Goal: Task Accomplishment & Management: Complete application form

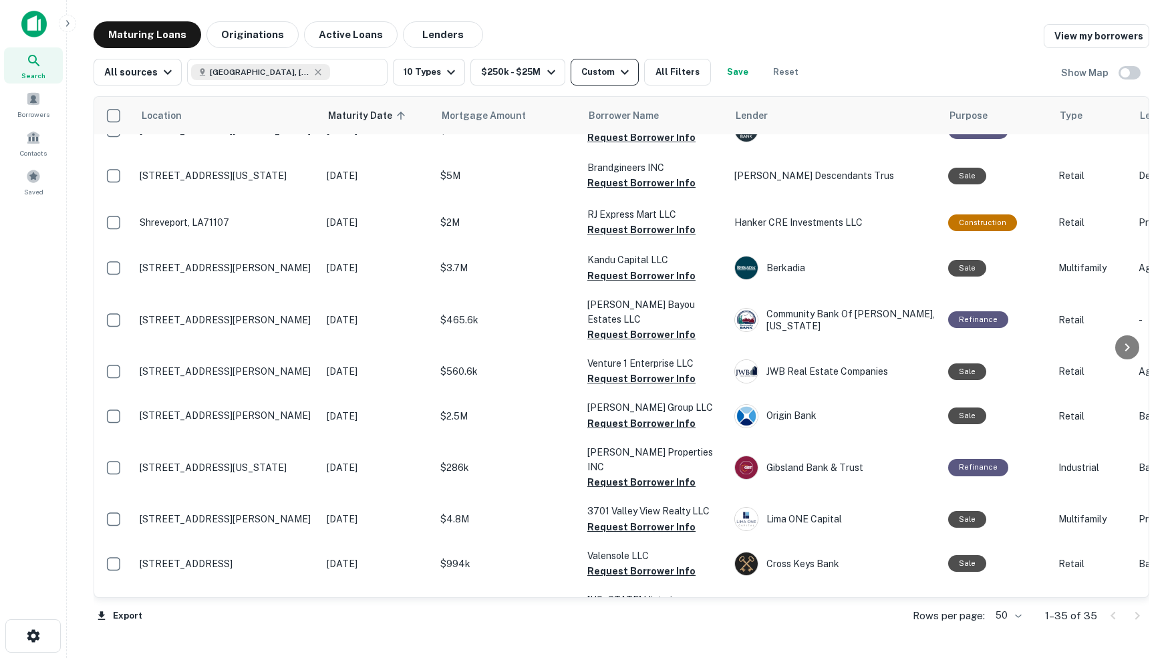
scroll to position [281, 0]
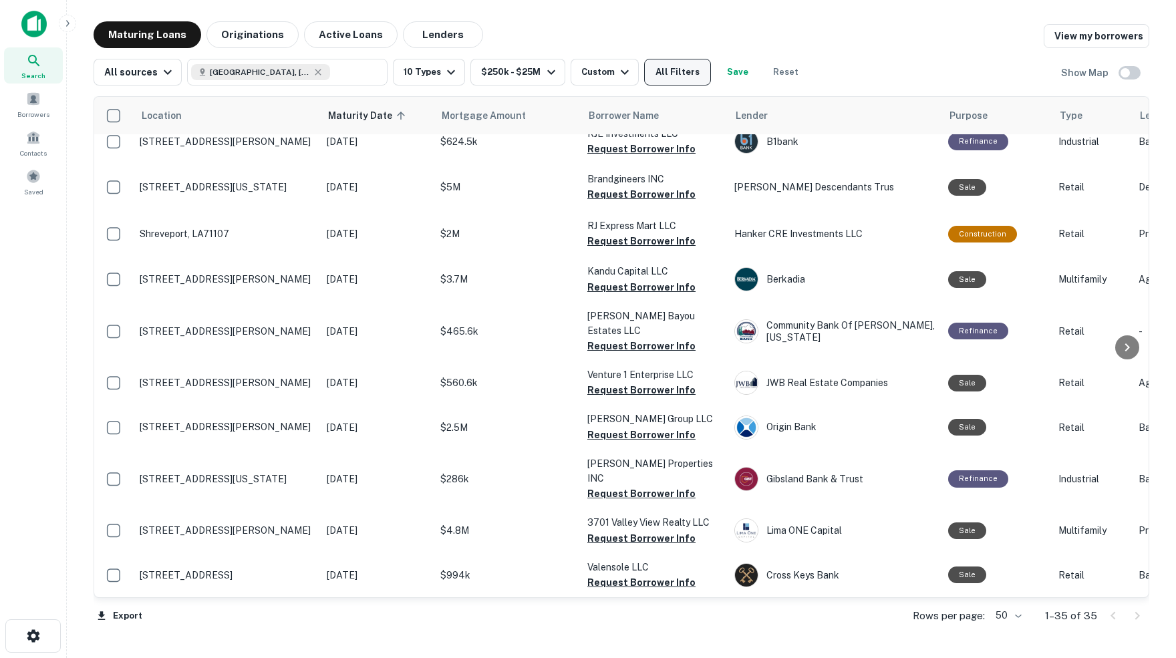
click at [694, 73] on button "All Filters" at bounding box center [677, 72] width 67 height 27
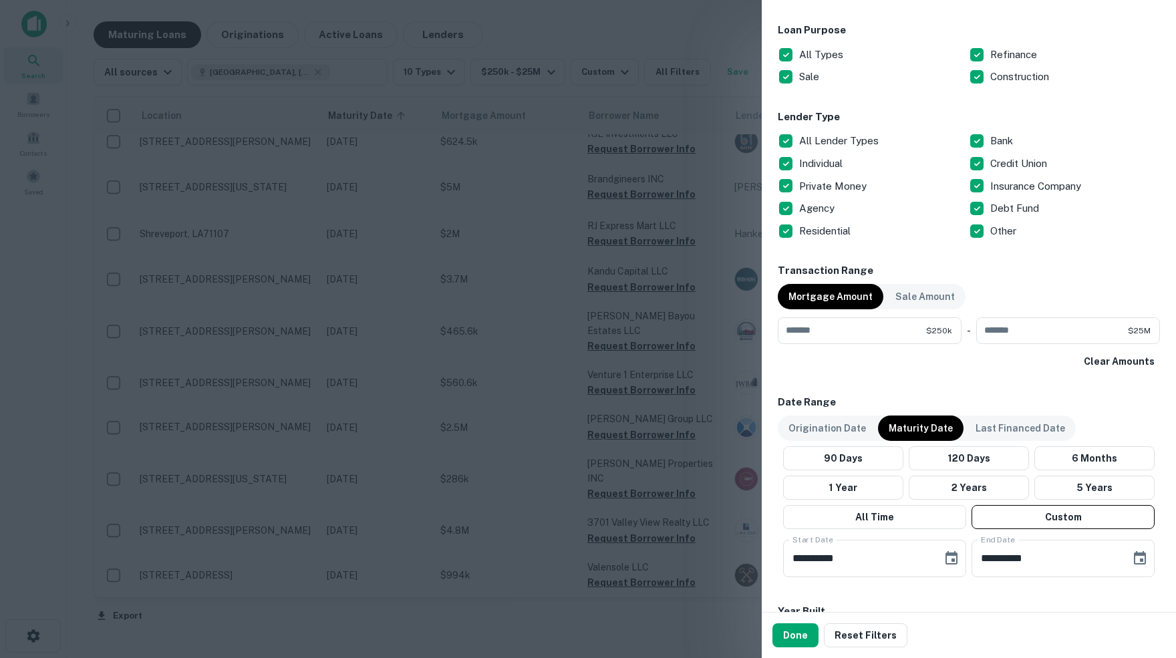
scroll to position [406, 0]
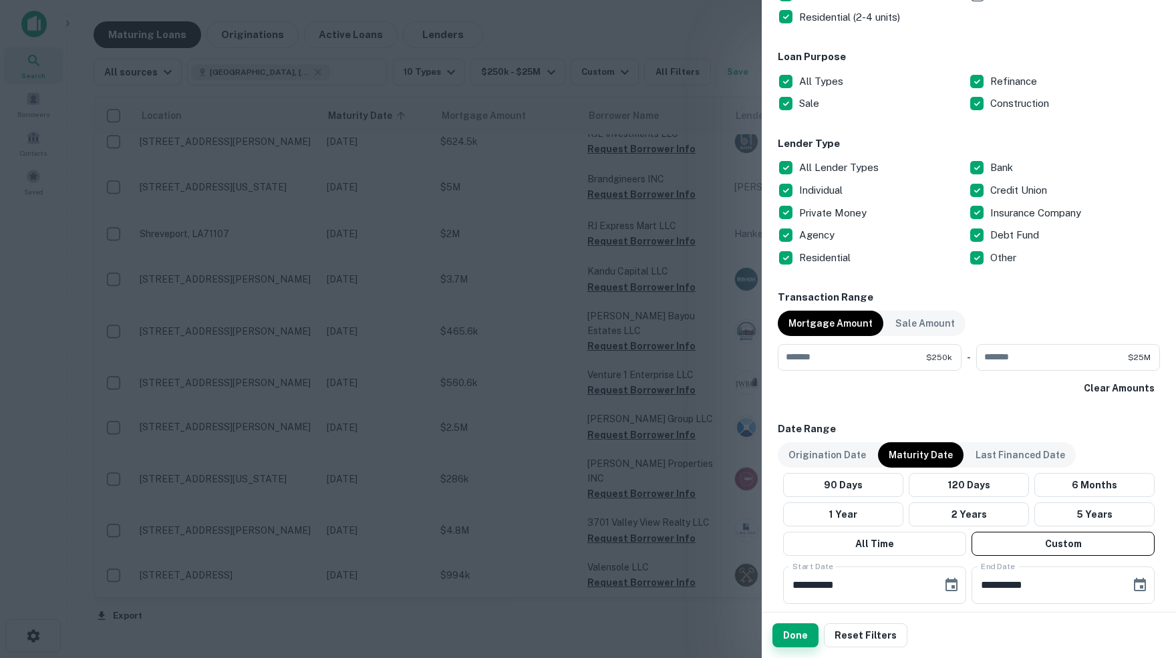
click at [793, 638] on button "Done" at bounding box center [795, 635] width 46 height 24
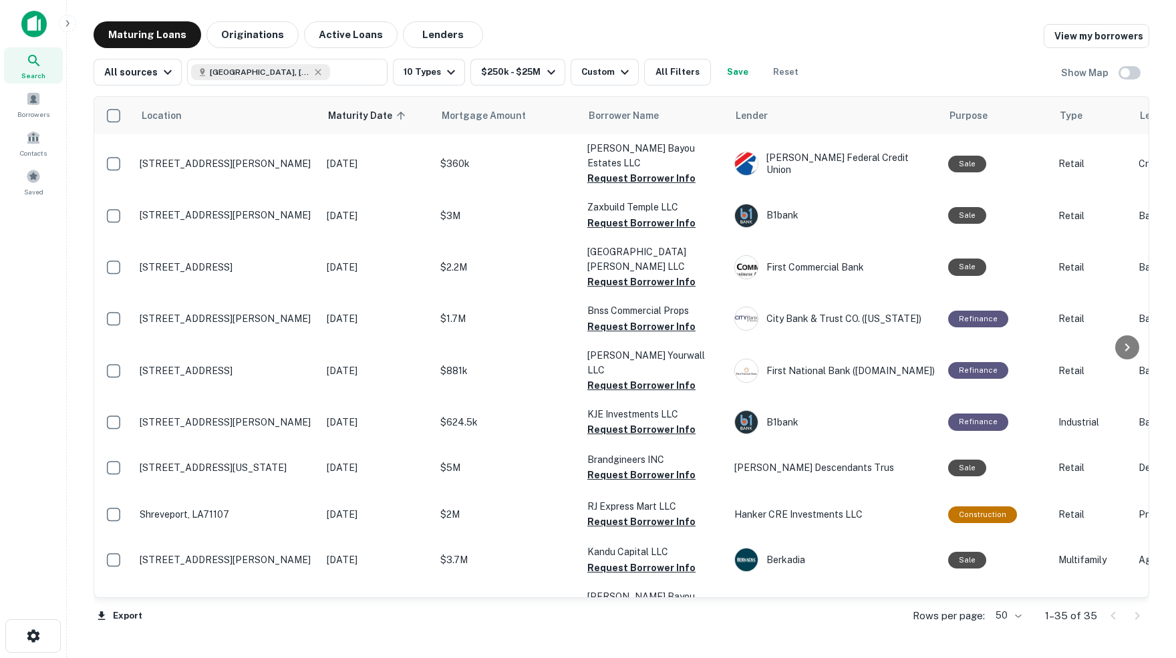
scroll to position [0, 0]
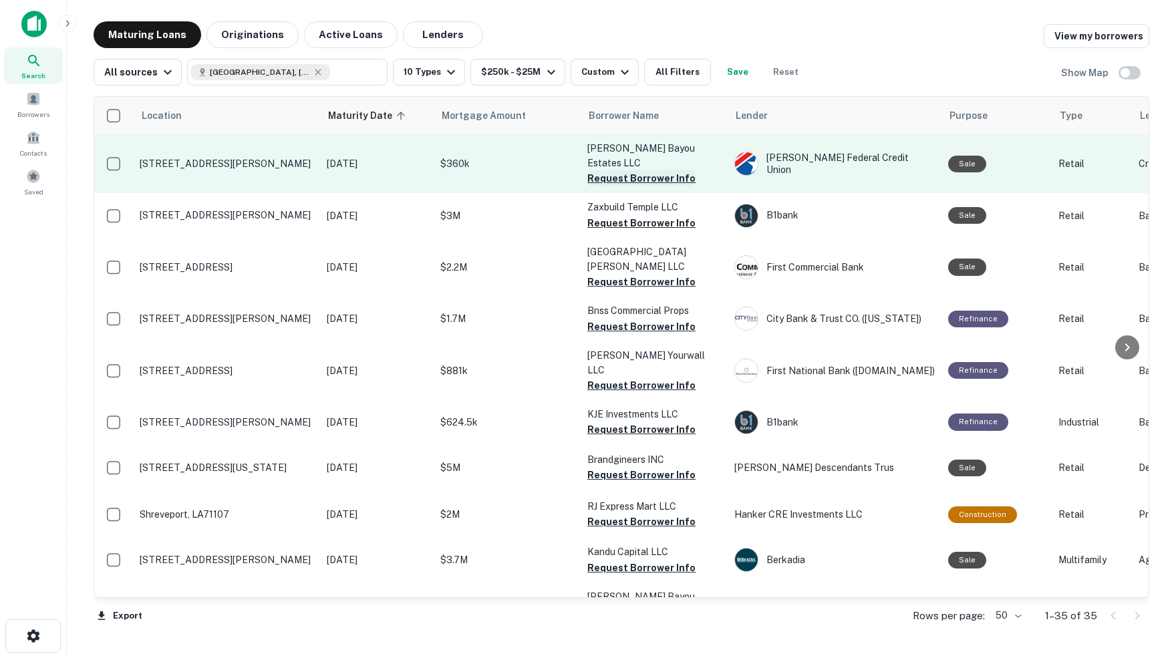
click at [640, 170] on button "Request Borrower Info" at bounding box center [641, 178] width 108 height 16
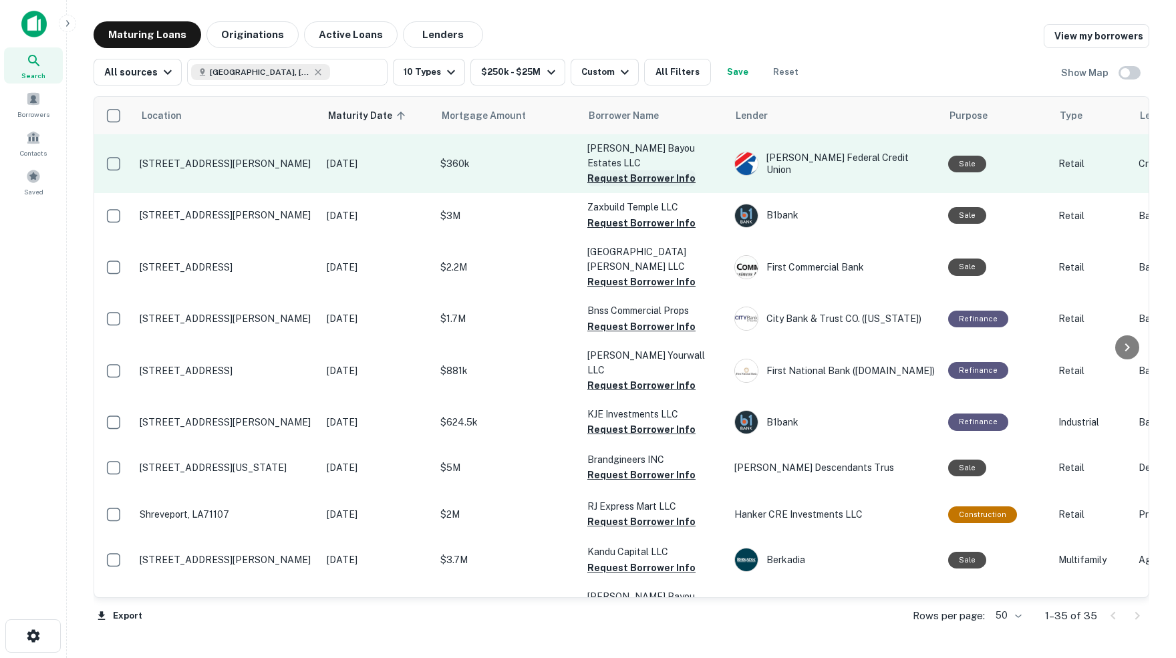
click at [637, 170] on button "Request Borrower Info" at bounding box center [641, 178] width 108 height 16
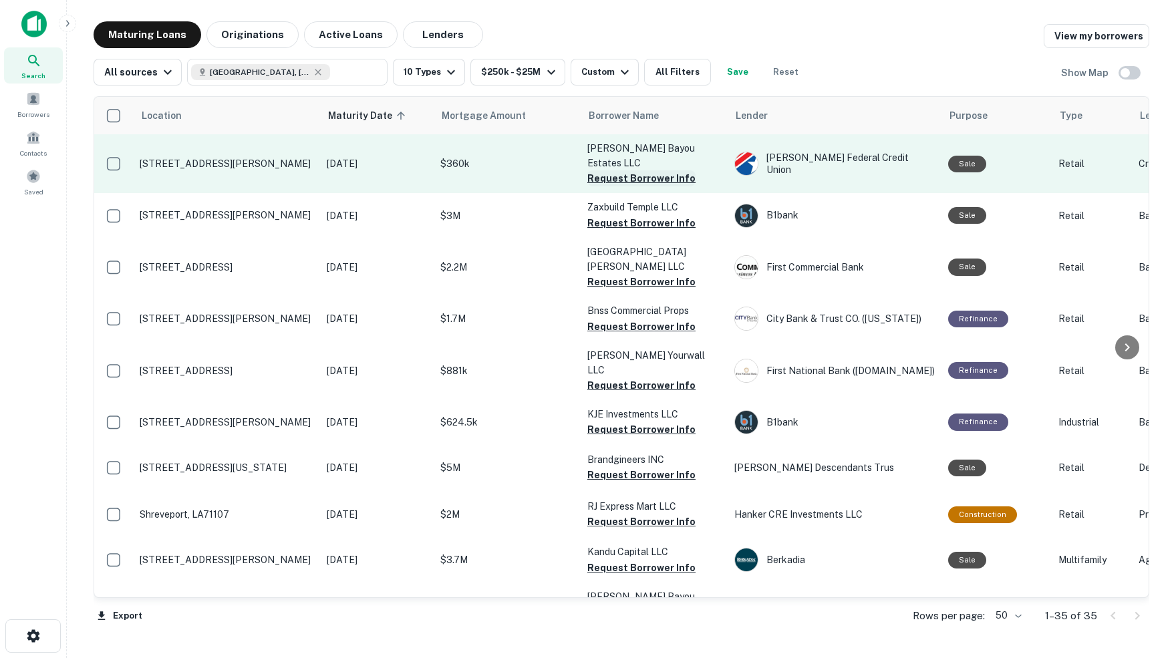
click at [640, 170] on button "Request Borrower Info" at bounding box center [641, 178] width 108 height 16
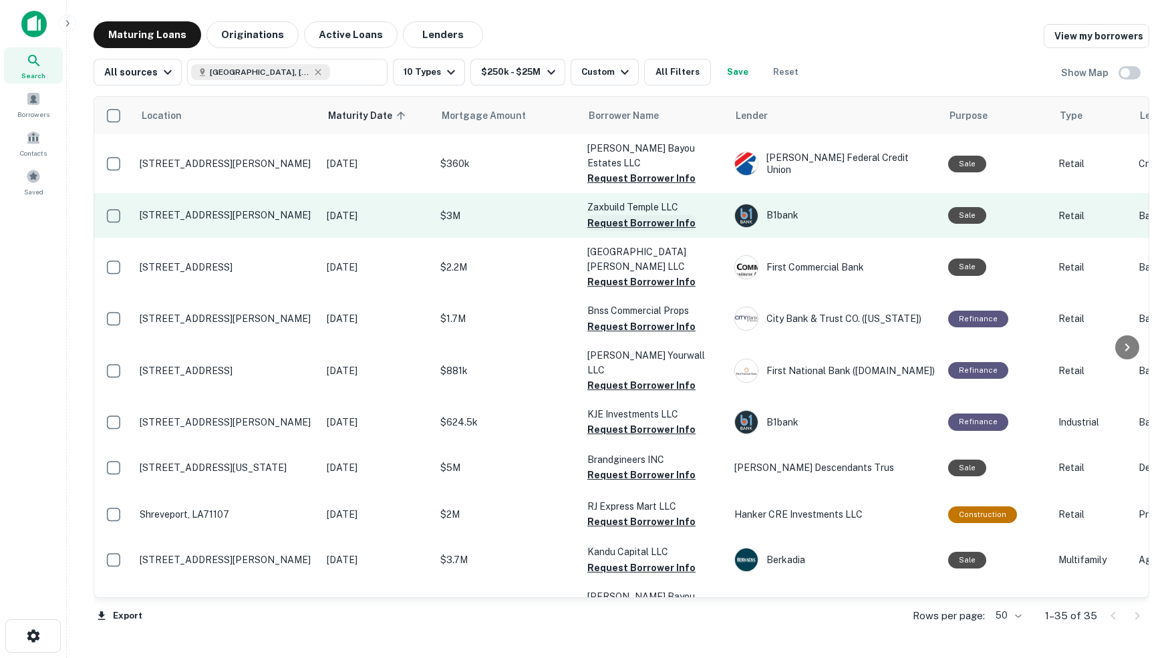
click at [611, 215] on button "Request Borrower Info" at bounding box center [641, 223] width 108 height 16
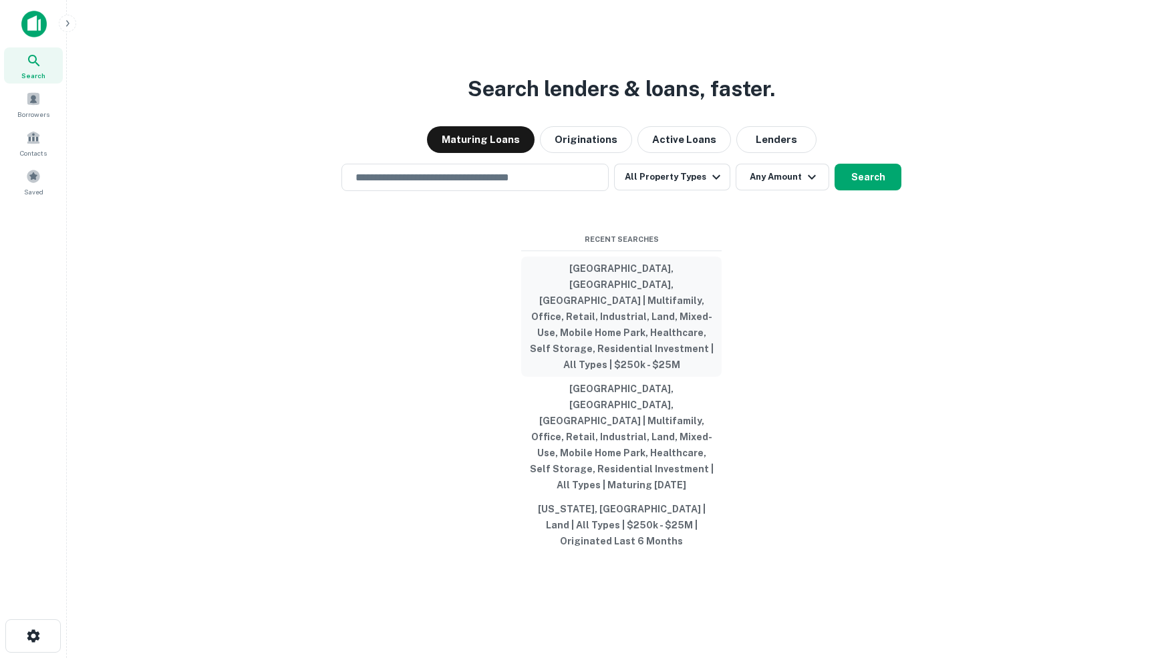
click at [645, 313] on button "[GEOGRAPHIC_DATA], [GEOGRAPHIC_DATA], [GEOGRAPHIC_DATA] | Multifamily, Office, …" at bounding box center [621, 317] width 200 height 120
type input "**********"
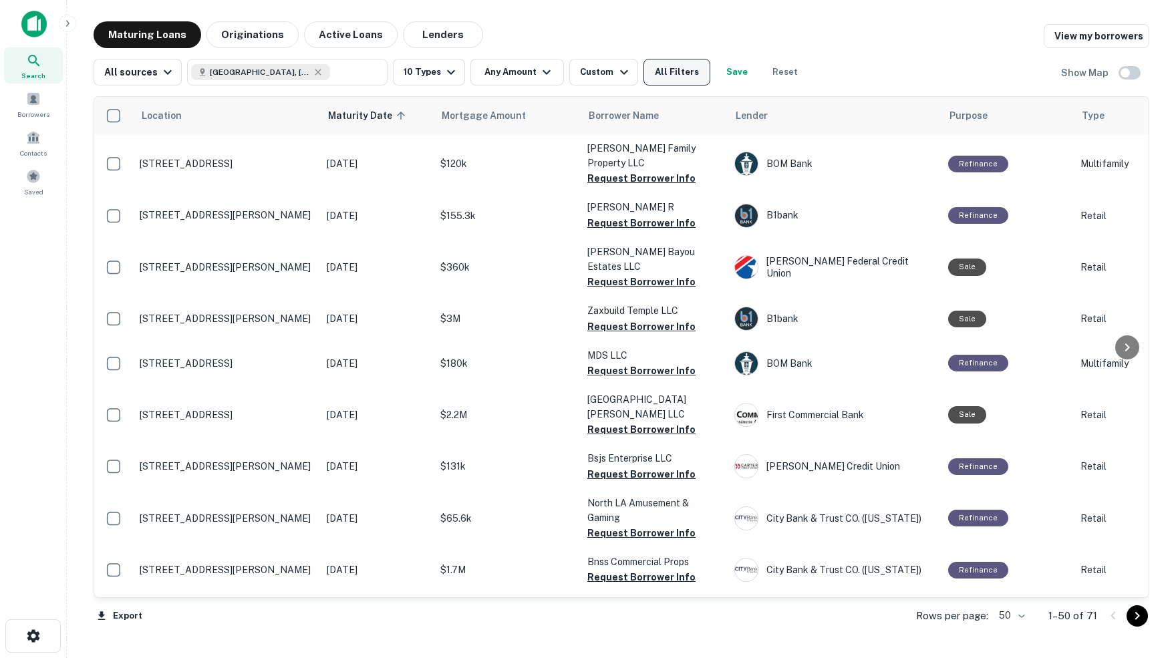
click at [703, 82] on button "All Filters" at bounding box center [676, 72] width 67 height 27
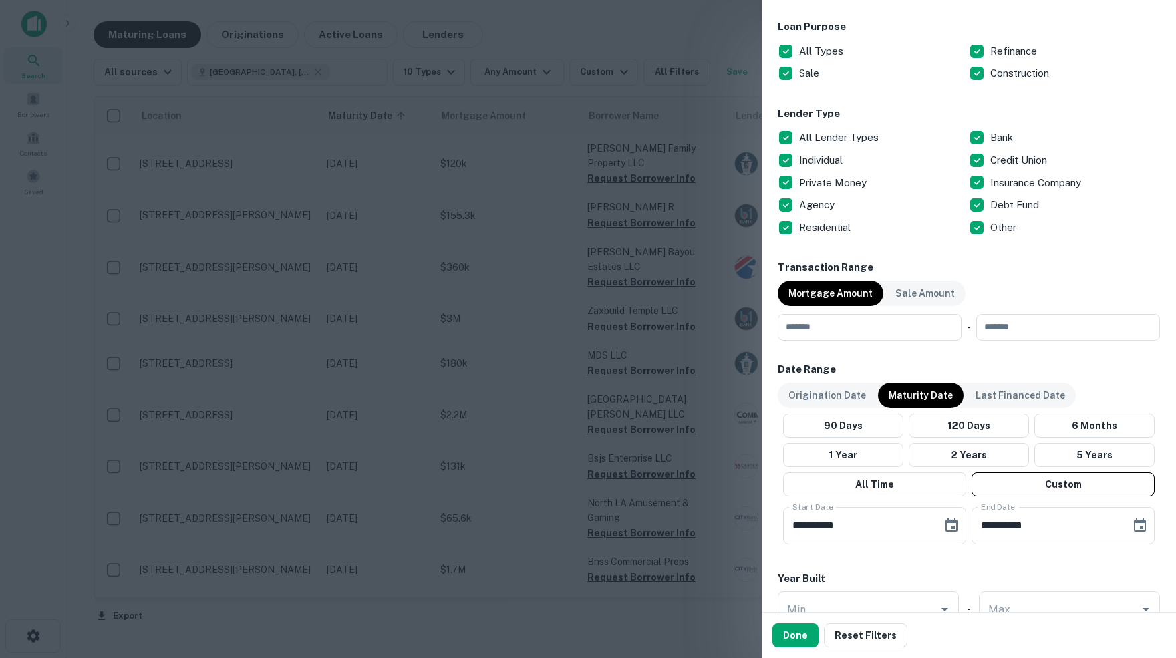
scroll to position [441, 0]
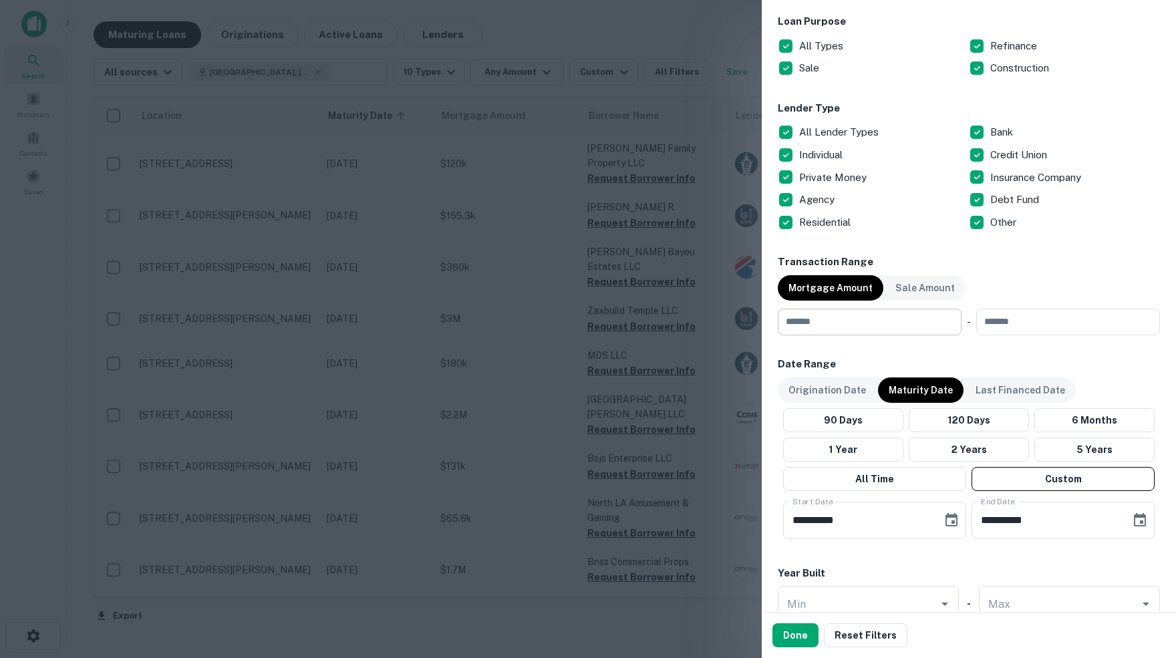
click at [876, 323] on input "number" at bounding box center [865, 322] width 174 height 27
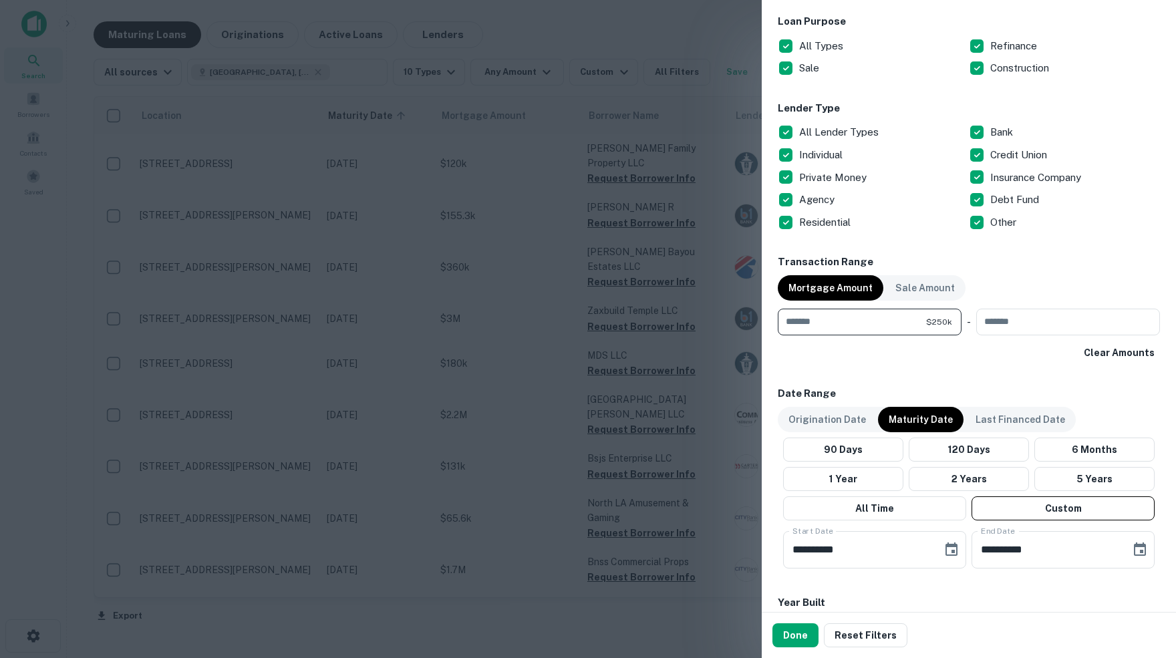
type input "******"
type input "********"
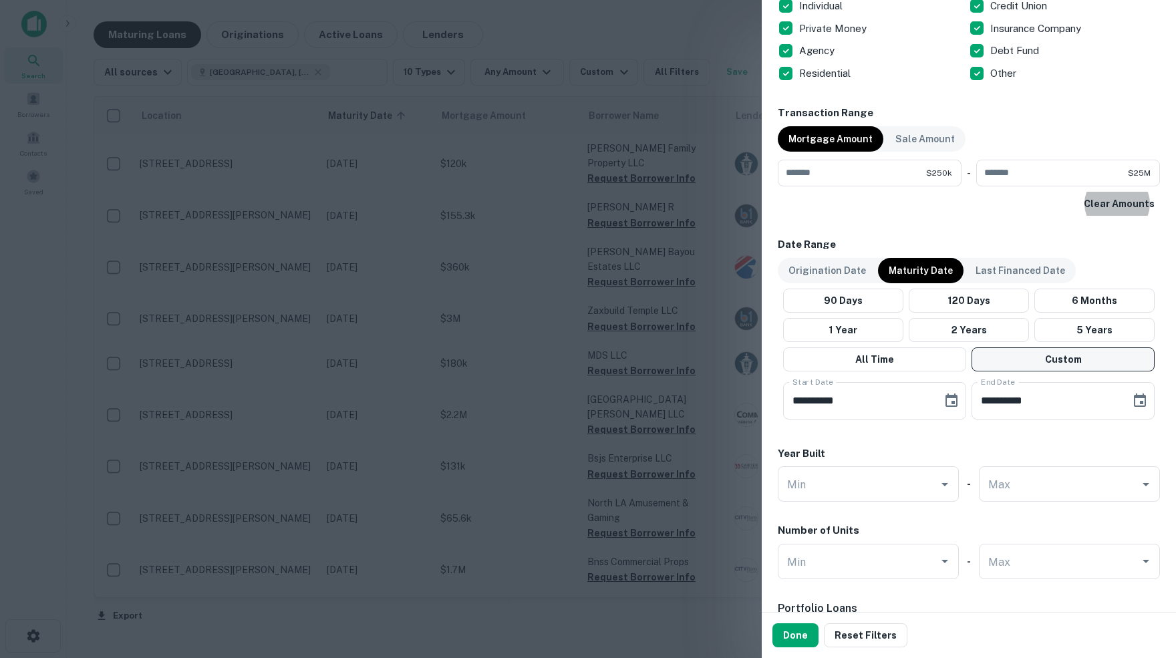
scroll to position [603, 0]
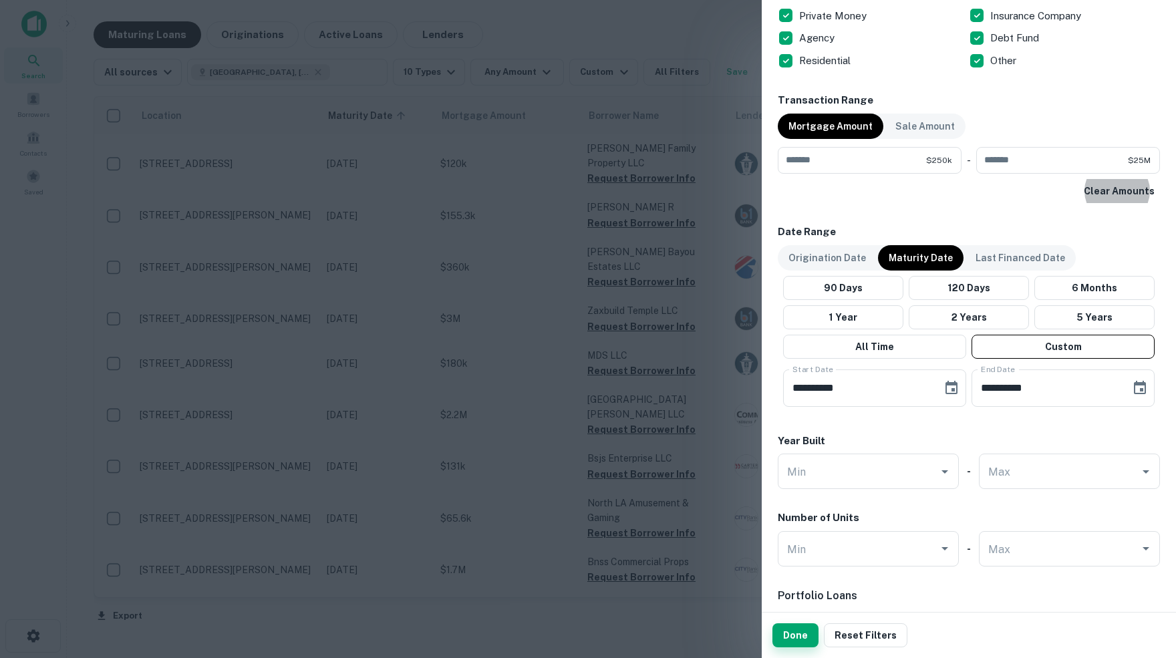
click at [788, 637] on button "Done" at bounding box center [795, 635] width 46 height 24
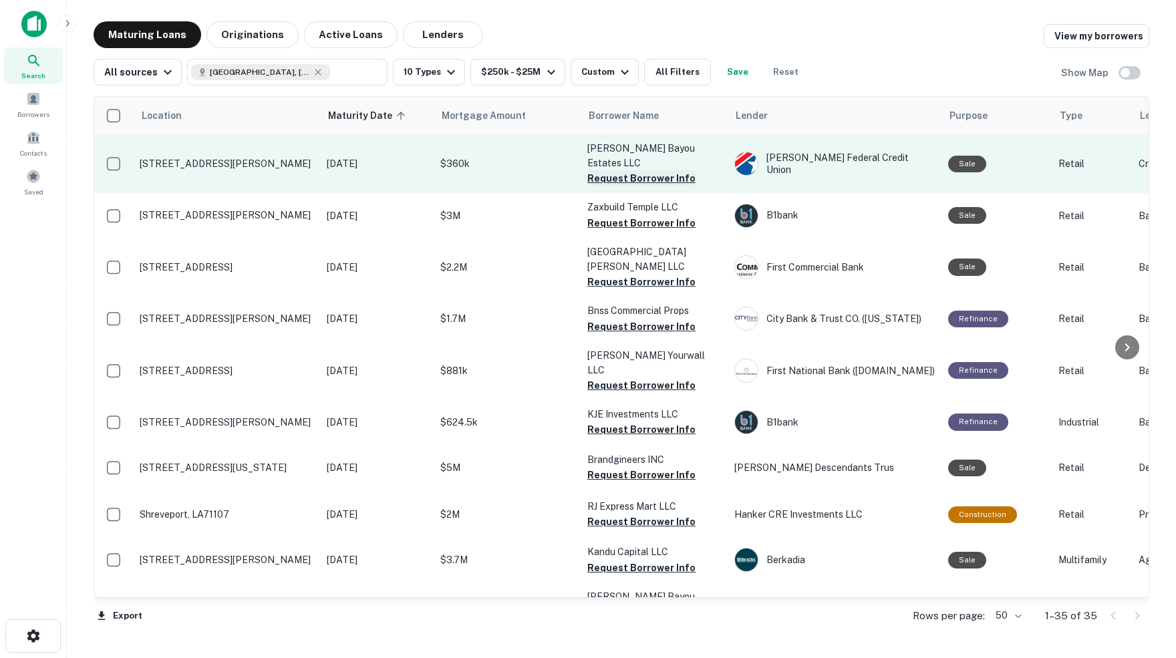
click at [649, 170] on button "Request Borrower Info" at bounding box center [641, 178] width 108 height 16
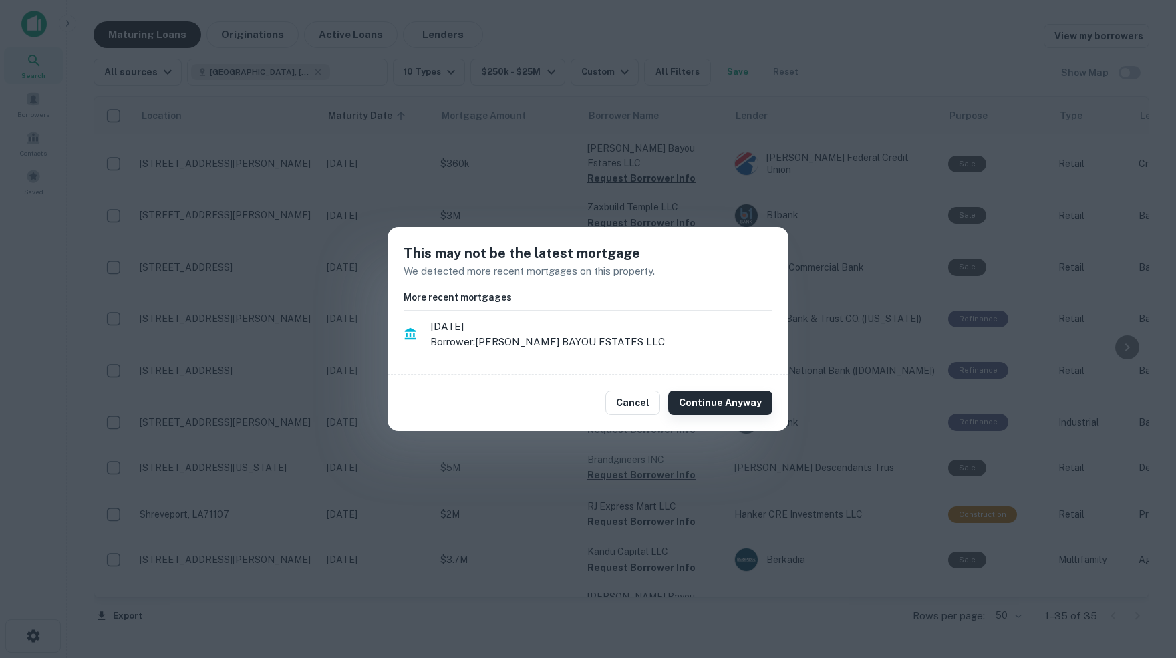
click at [718, 402] on button "Continue Anyway" at bounding box center [720, 403] width 104 height 24
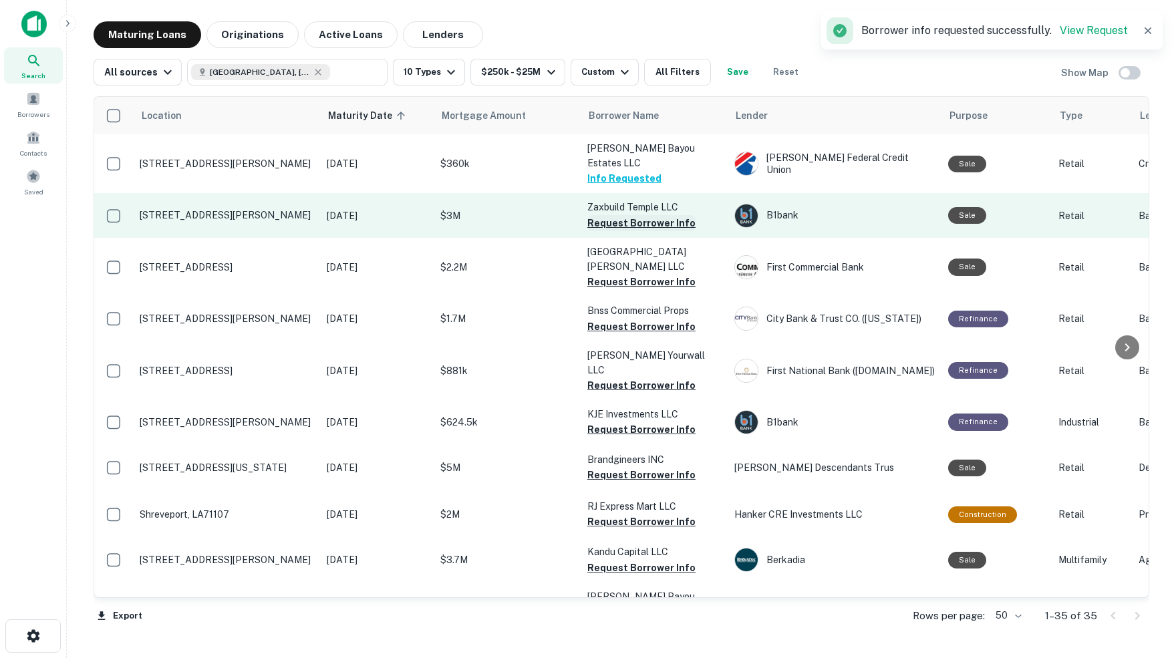
click at [609, 215] on button "Request Borrower Info" at bounding box center [641, 223] width 108 height 16
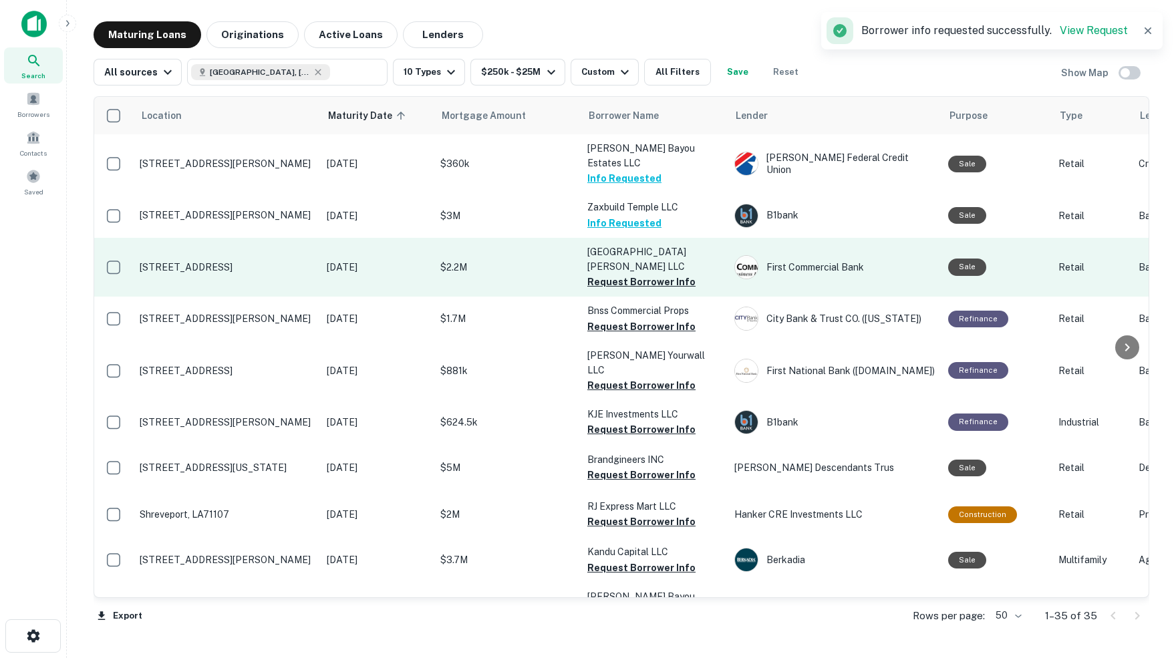
scroll to position [13, 0]
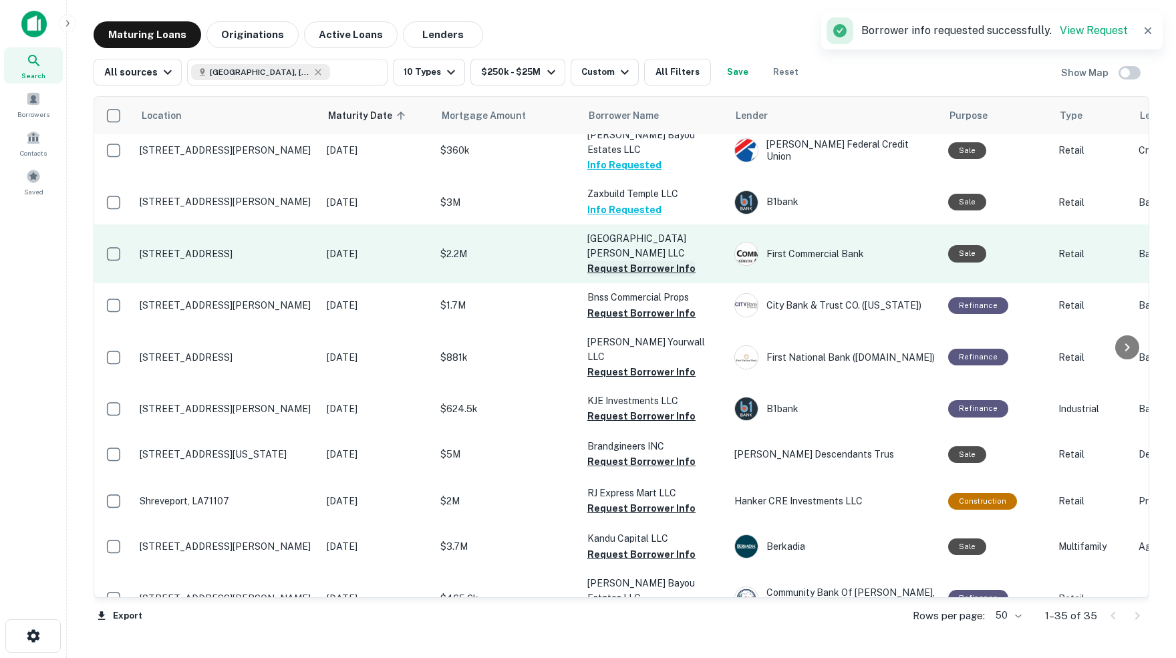
click at [613, 261] on button "Request Borrower Info" at bounding box center [641, 269] width 108 height 16
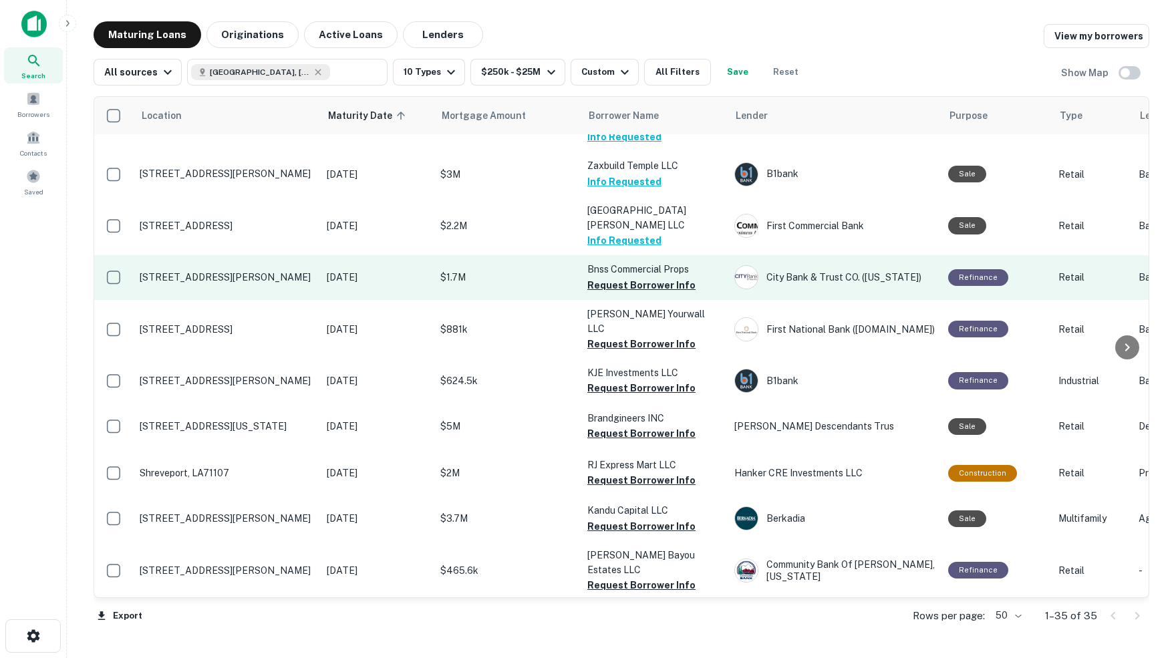
scroll to position [45, 0]
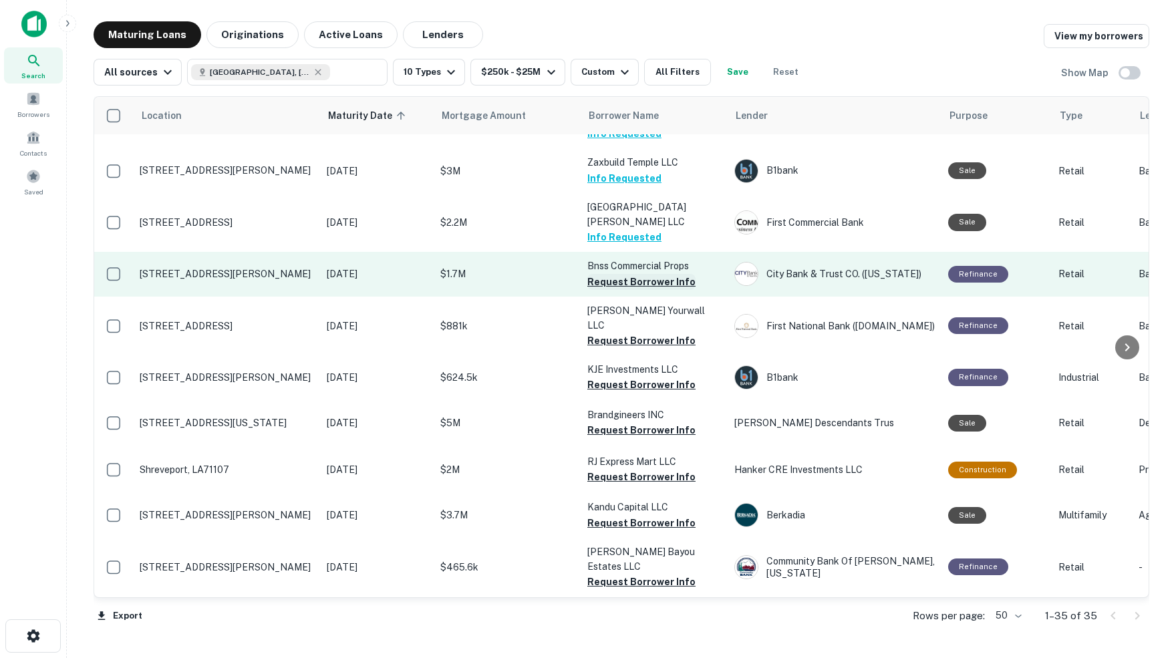
click at [604, 274] on button "Request Borrower Info" at bounding box center [641, 282] width 108 height 16
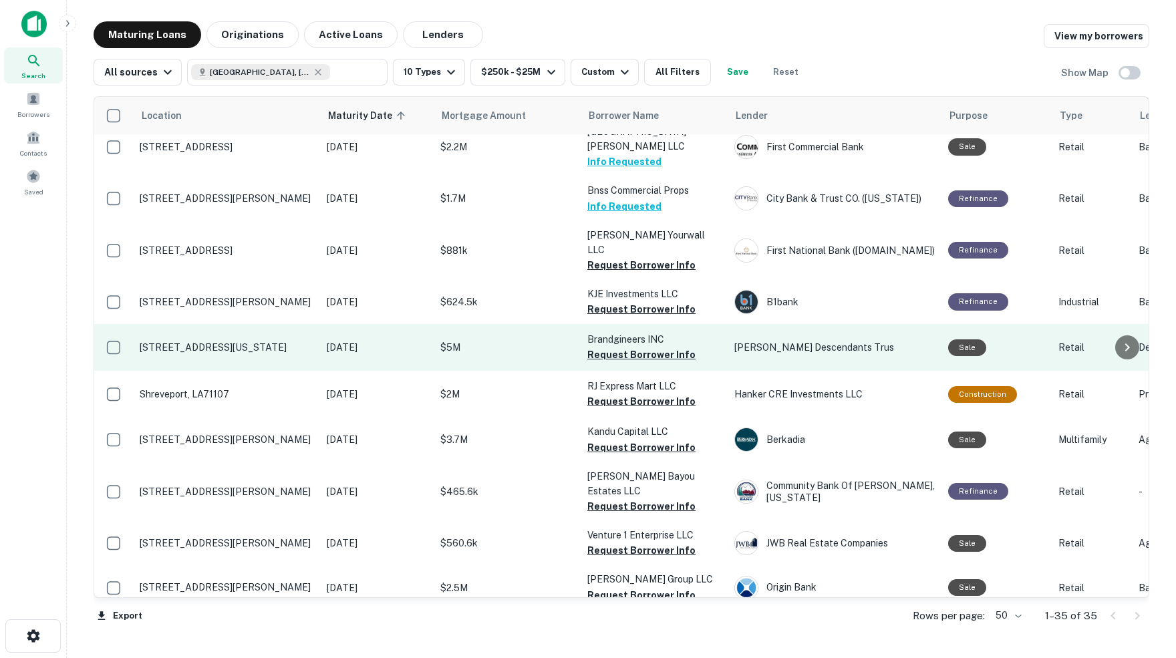
scroll to position [122, 0]
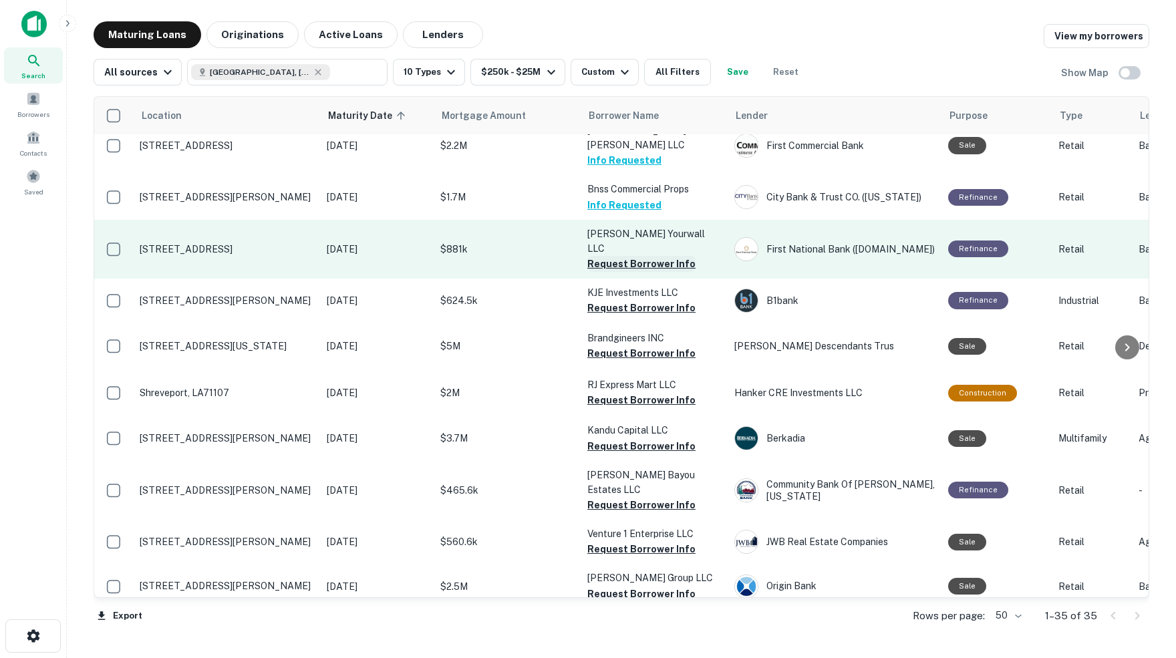
click at [643, 256] on button "Request Borrower Info" at bounding box center [641, 264] width 108 height 16
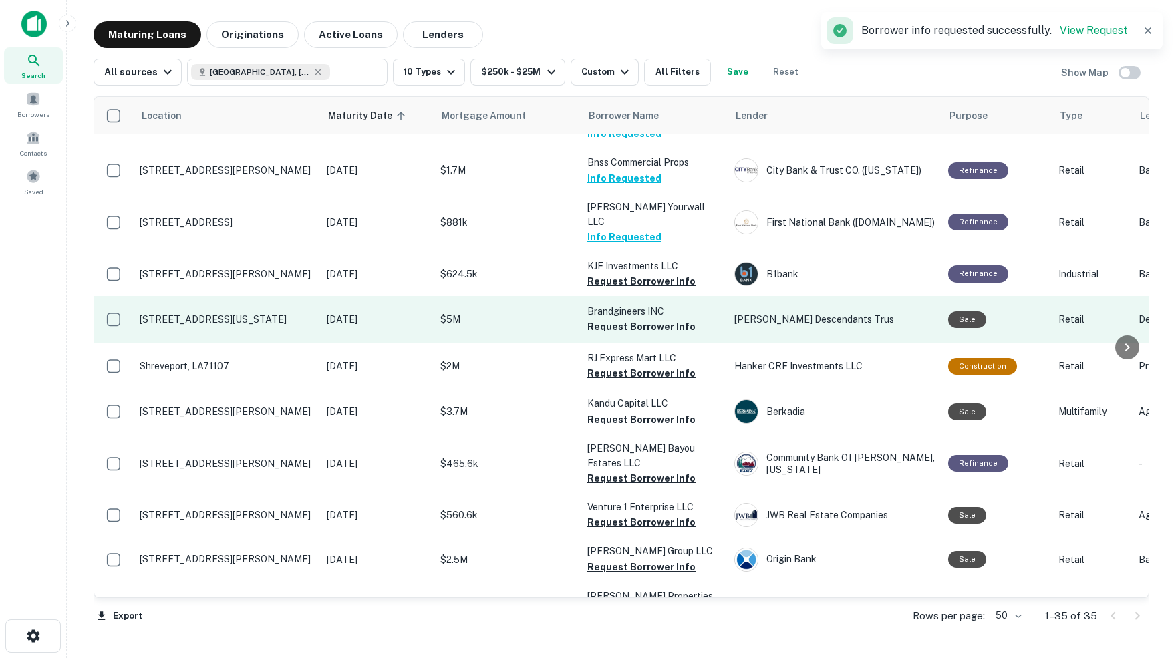
scroll to position [152, 0]
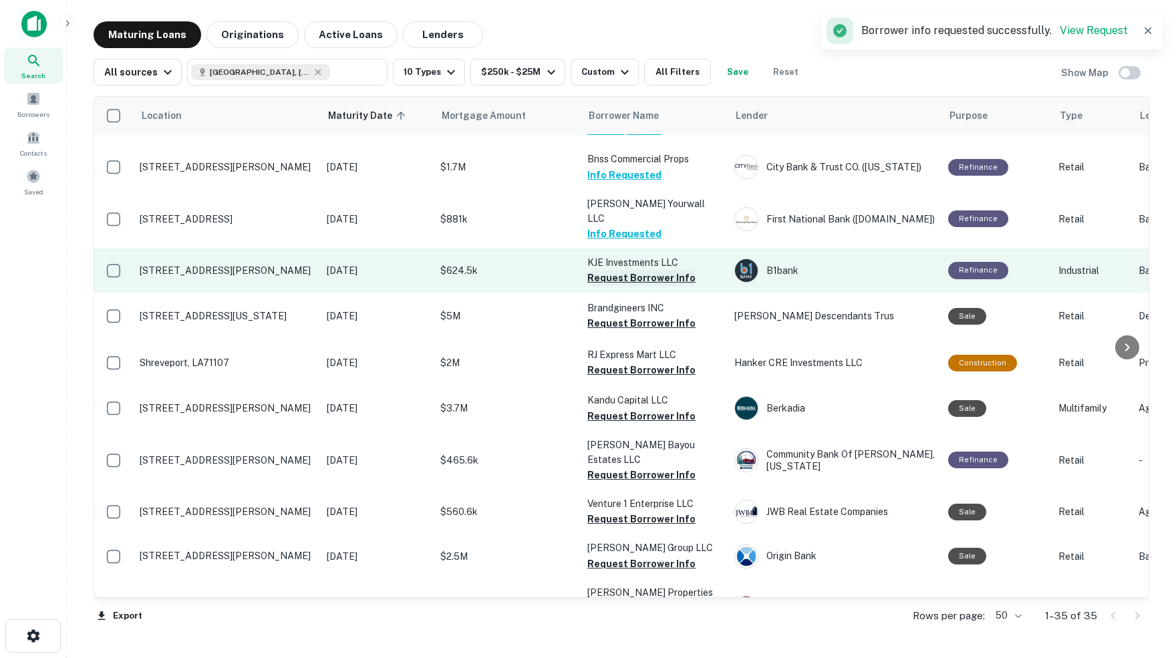
click at [621, 270] on button "Request Borrower Info" at bounding box center [641, 278] width 108 height 16
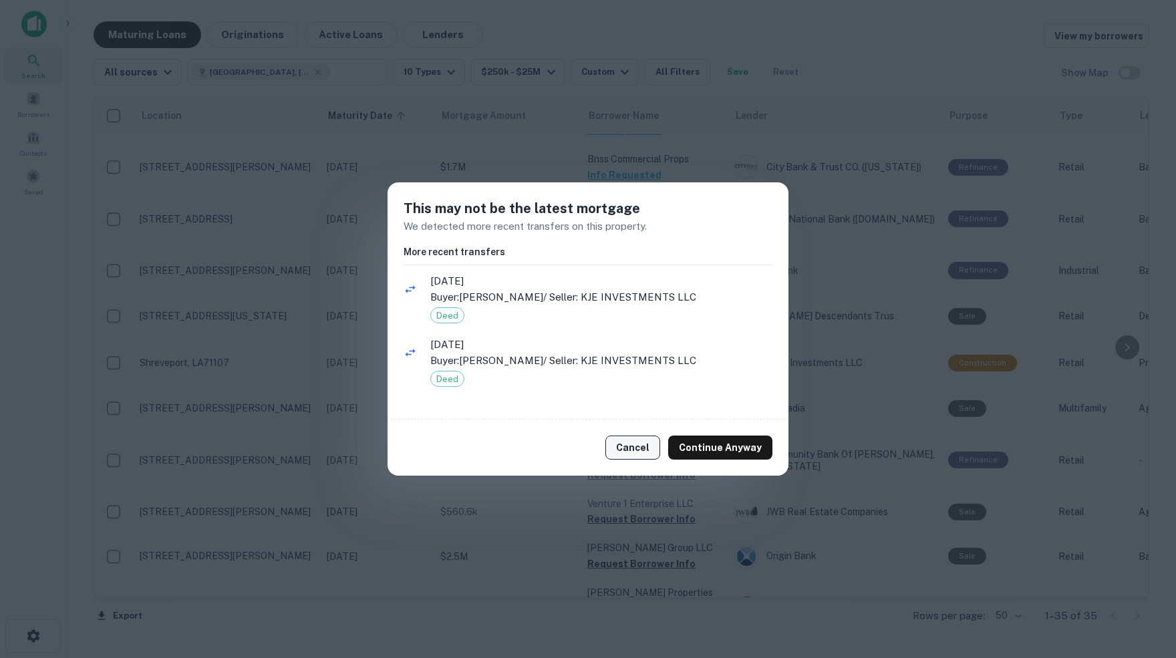
click at [636, 448] on button "Cancel" at bounding box center [632, 448] width 55 height 24
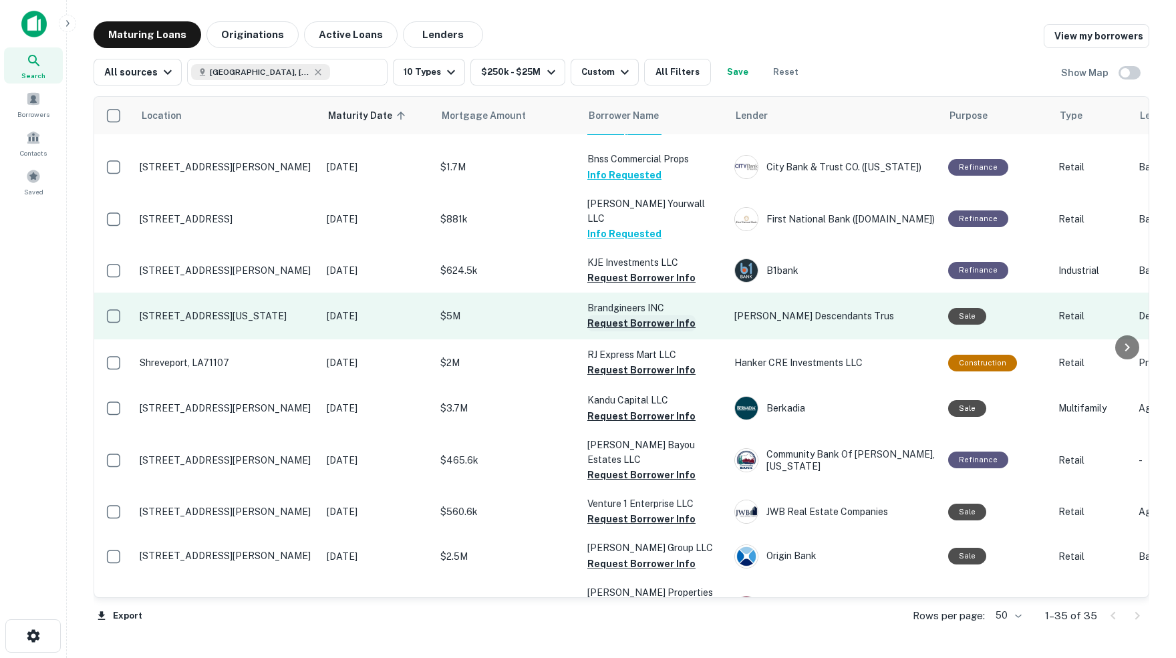
click at [631, 315] on button "Request Borrower Info" at bounding box center [641, 323] width 108 height 16
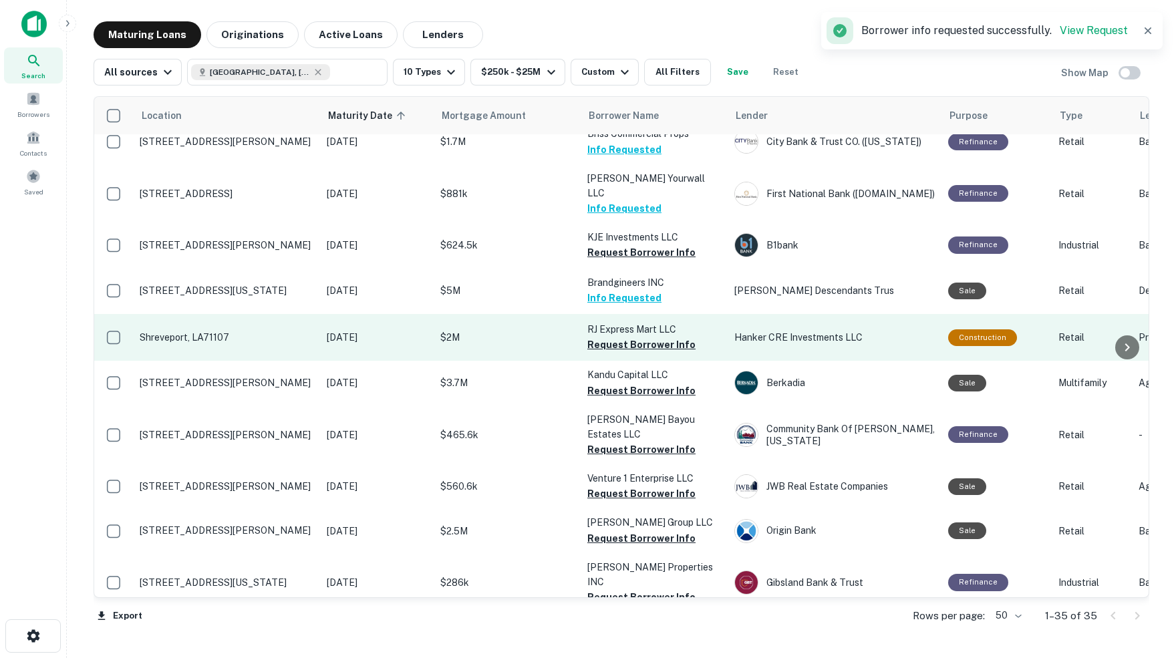
scroll to position [183, 0]
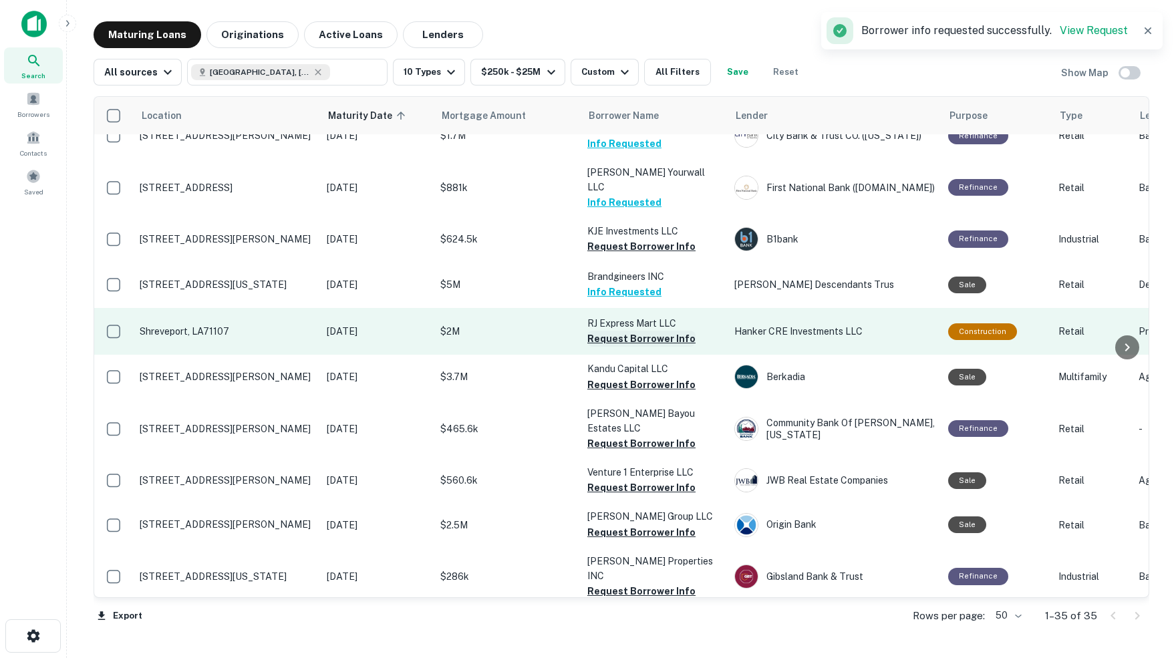
click at [639, 331] on button "Request Borrower Info" at bounding box center [641, 339] width 108 height 16
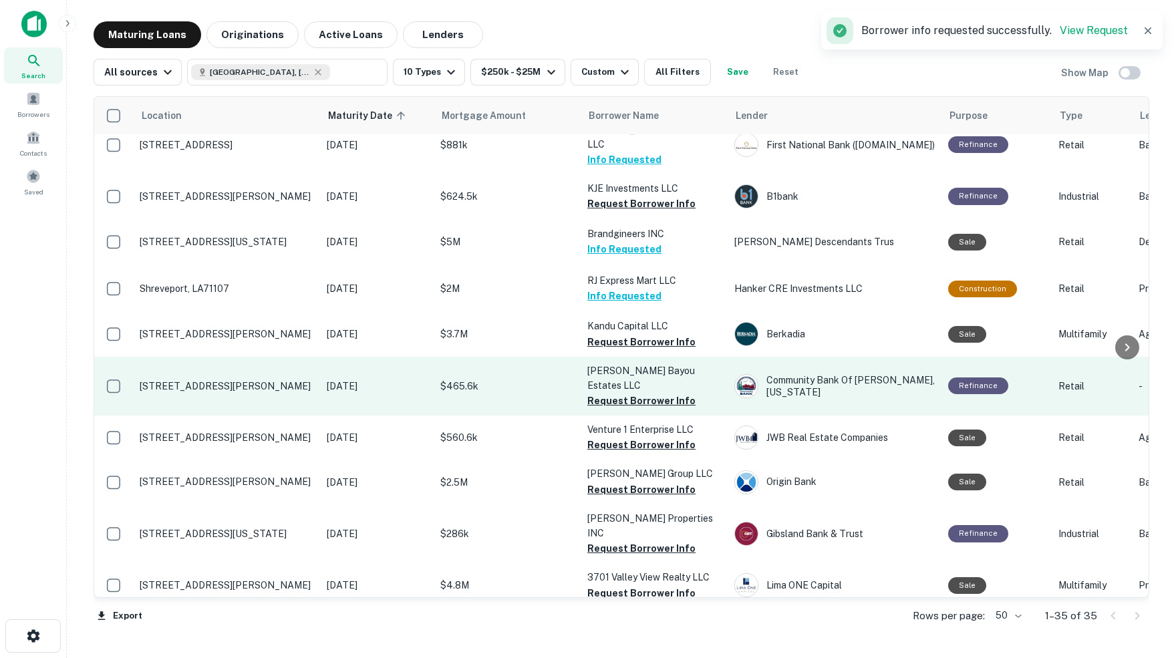
scroll to position [235, 0]
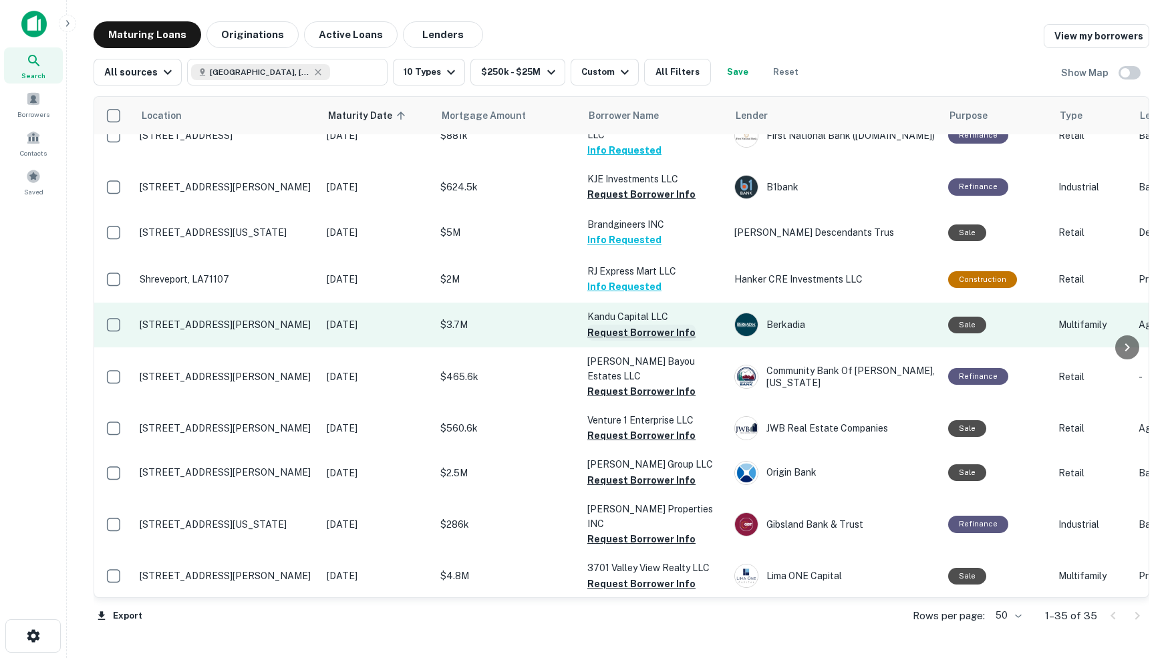
click at [643, 325] on button "Request Borrower Info" at bounding box center [641, 333] width 108 height 16
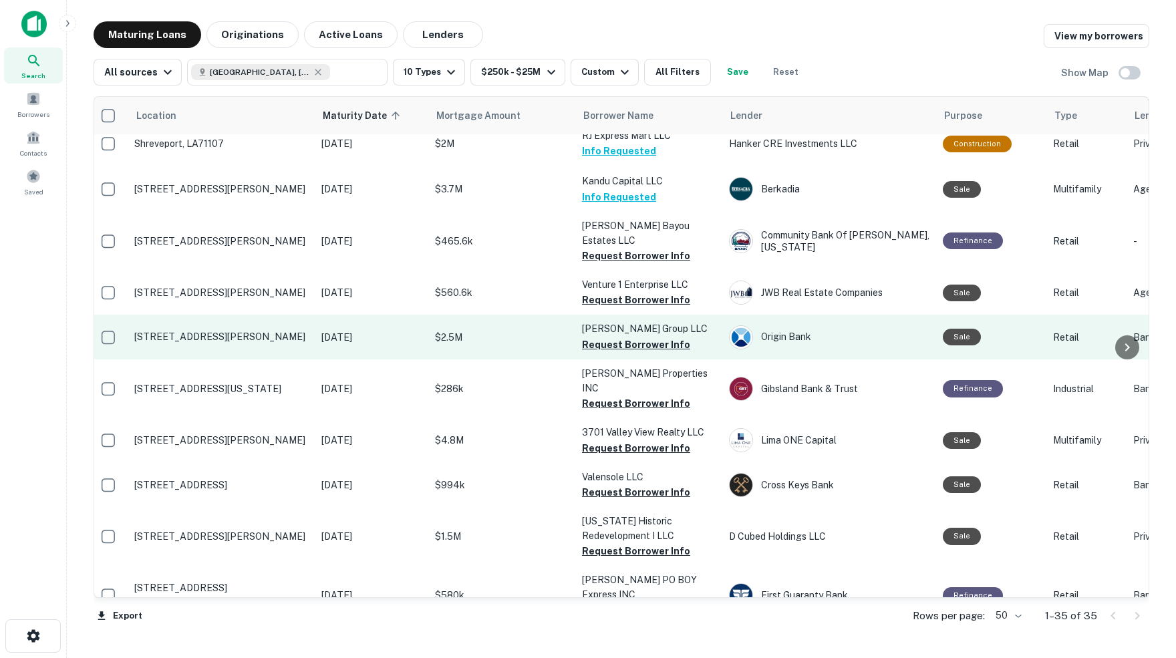
scroll to position [372, 5]
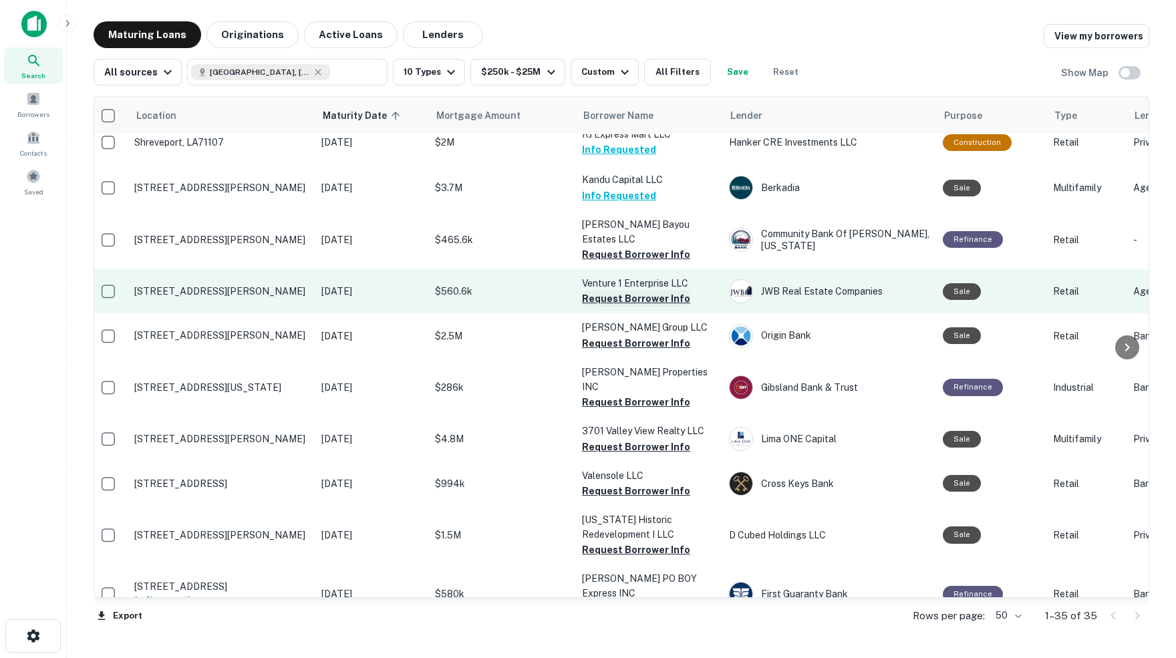
click at [613, 291] on button "Request Borrower Info" at bounding box center [636, 299] width 108 height 16
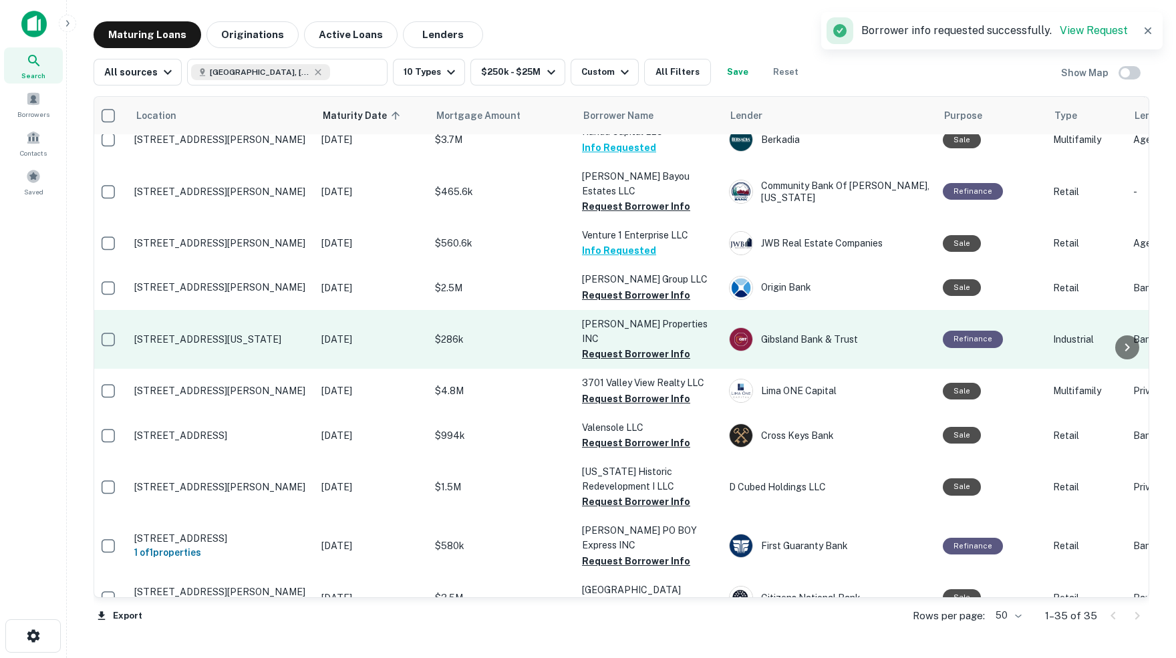
scroll to position [422, 5]
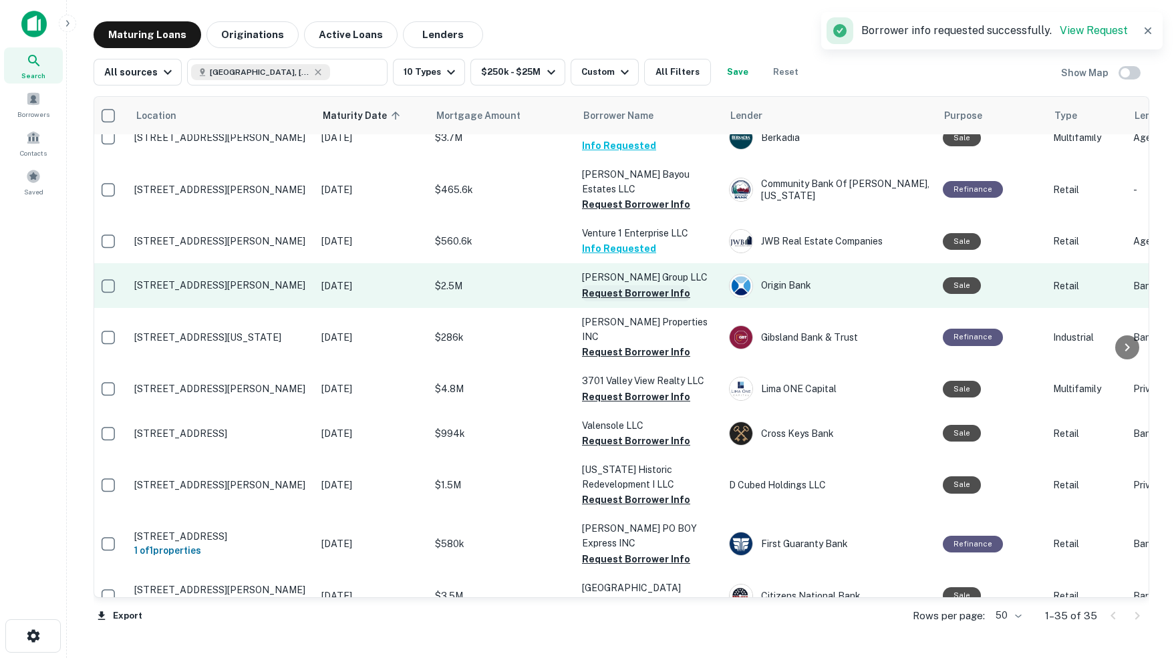
click at [651, 285] on button "Request Borrower Info" at bounding box center [636, 293] width 108 height 16
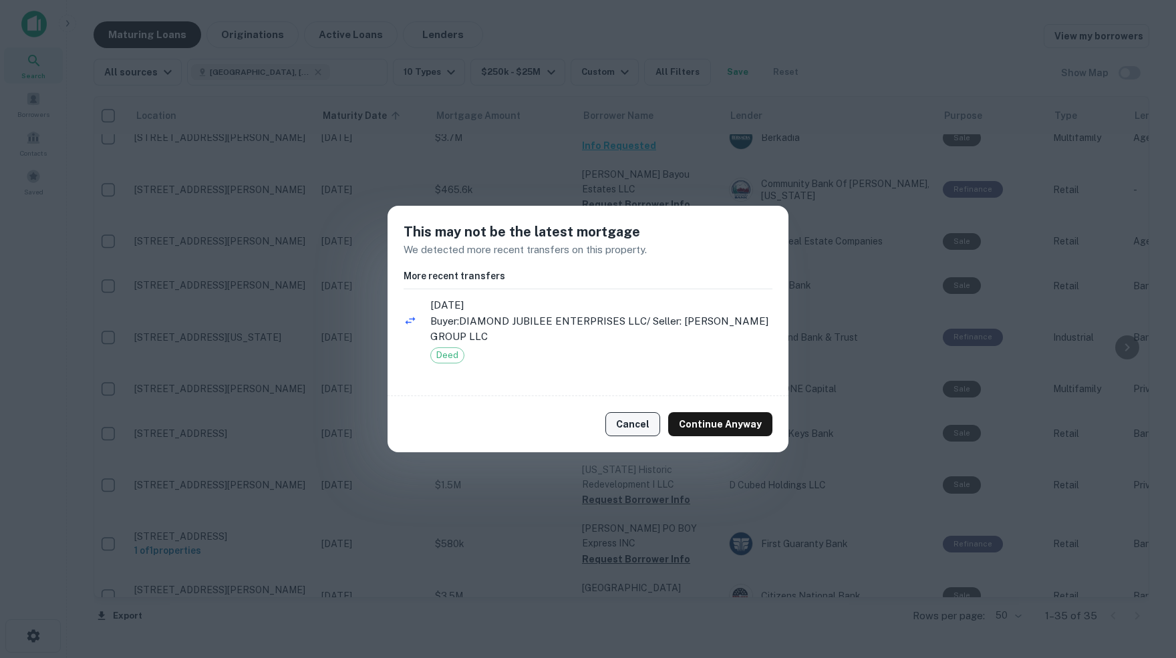
click at [647, 420] on button "Cancel" at bounding box center [632, 424] width 55 height 24
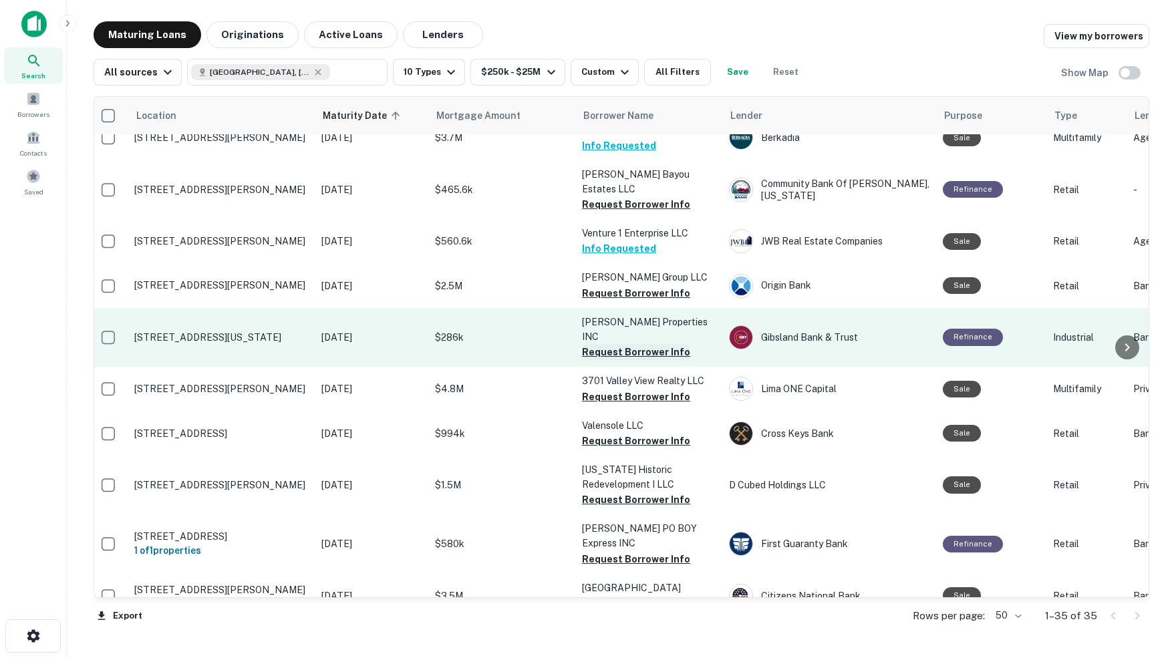
click at [609, 344] on button "Request Borrower Info" at bounding box center [636, 352] width 108 height 16
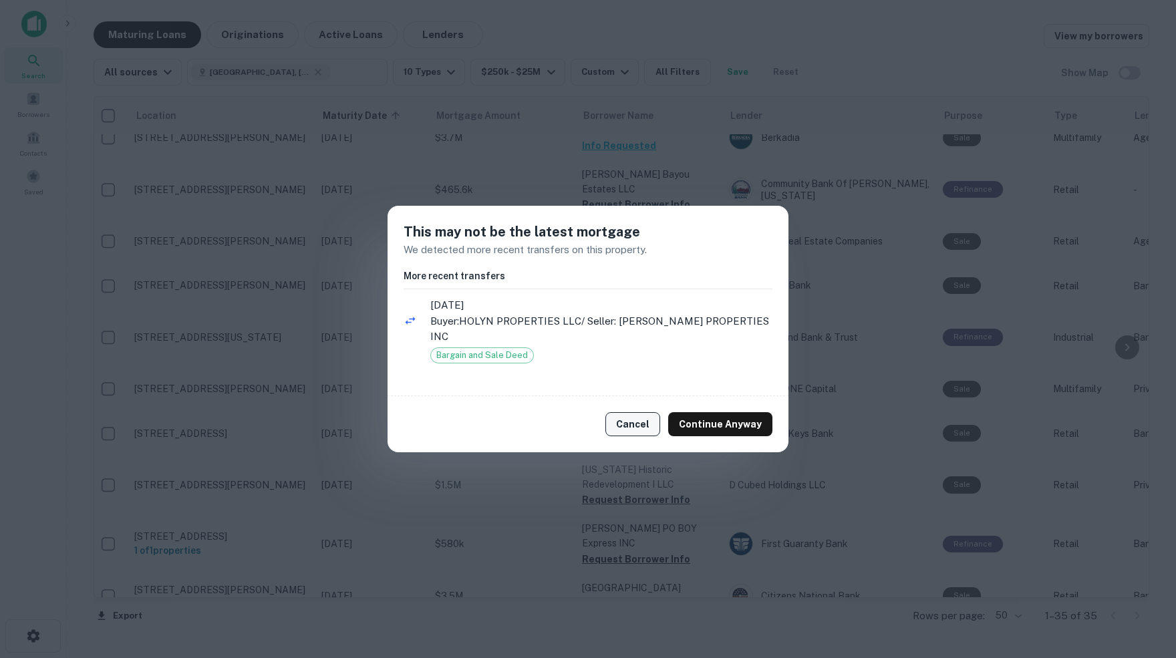
click at [639, 417] on button "Cancel" at bounding box center [632, 424] width 55 height 24
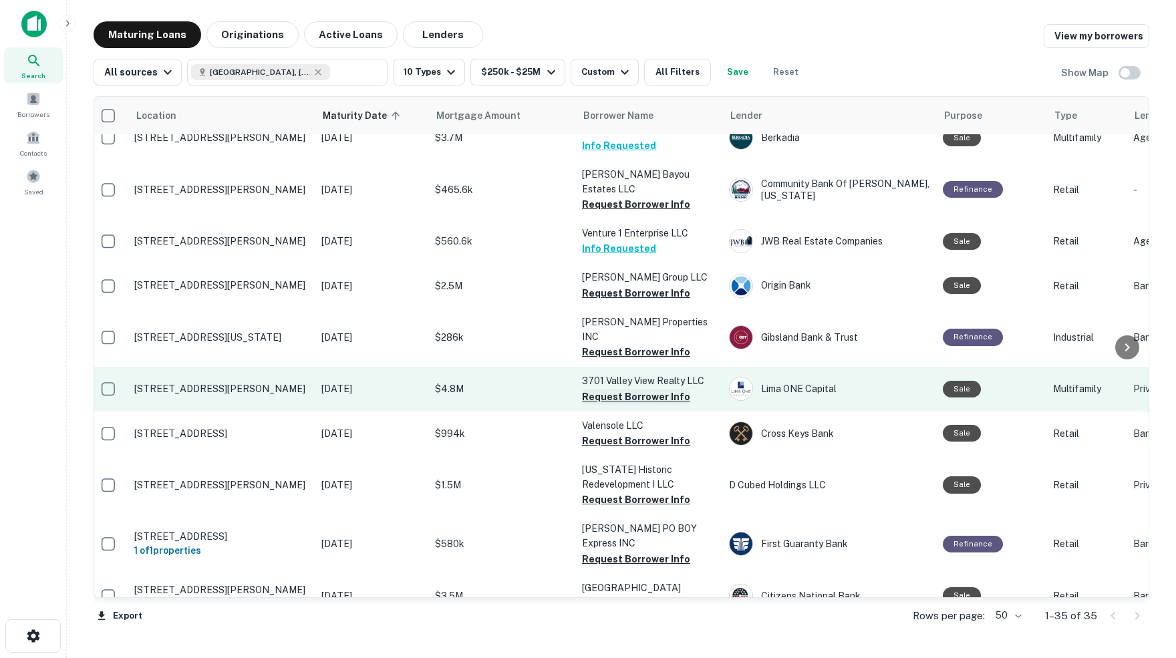
click at [605, 389] on button "Request Borrower Info" at bounding box center [636, 397] width 108 height 16
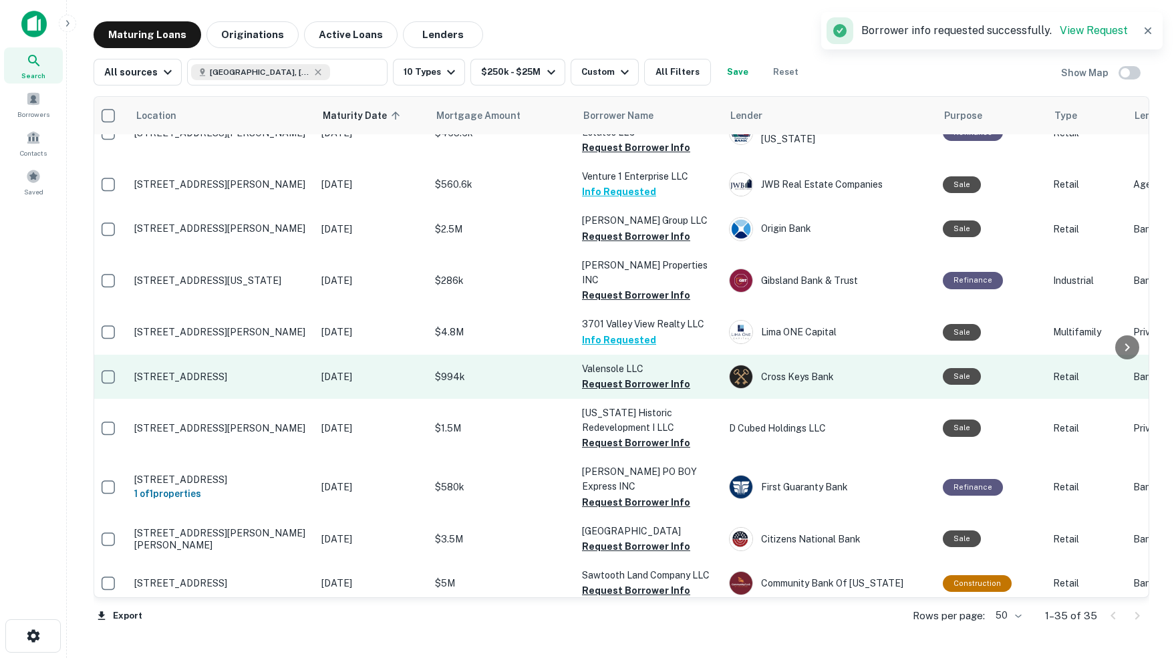
scroll to position [482, 5]
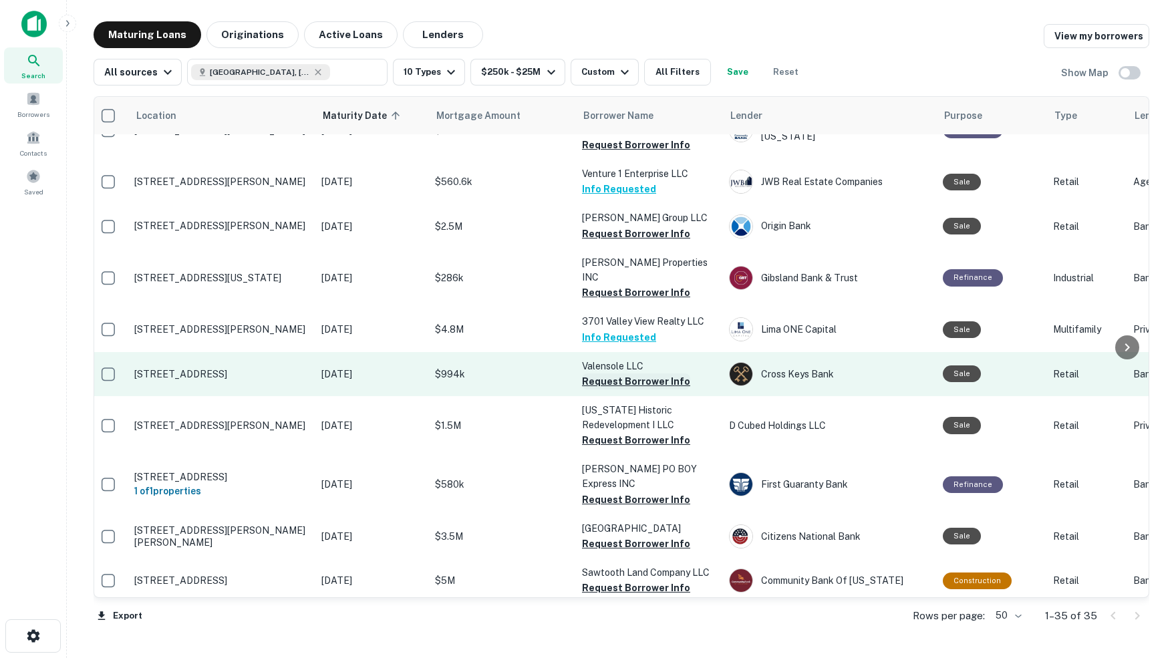
click at [631, 373] on button "Request Borrower Info" at bounding box center [636, 381] width 108 height 16
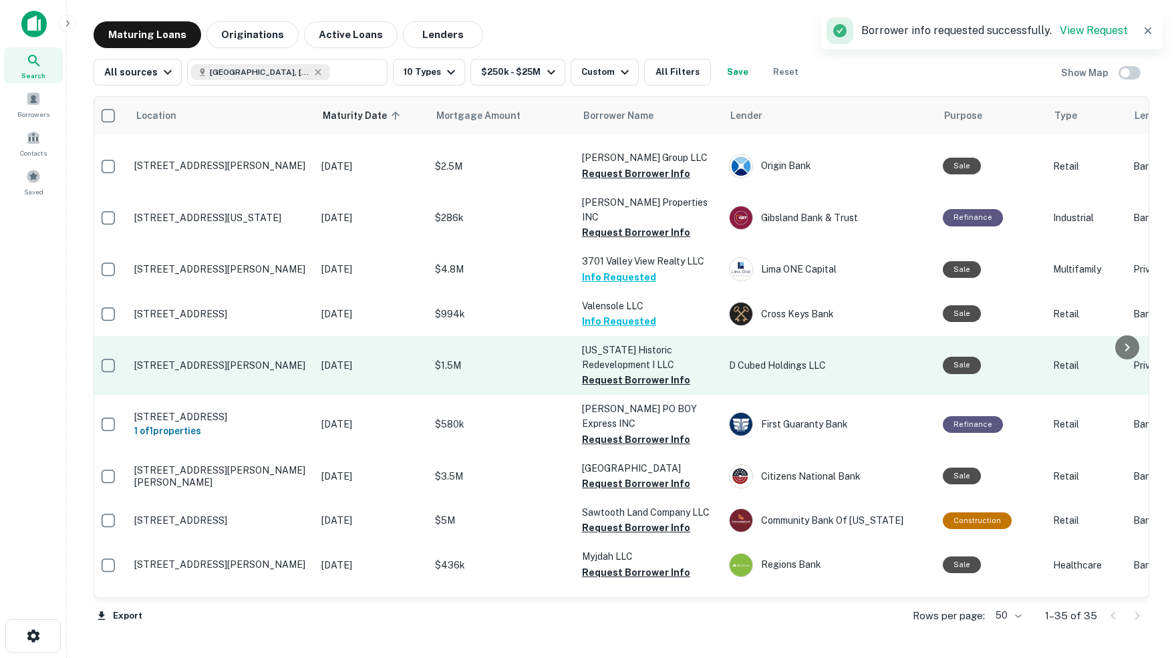
scroll to position [549, 5]
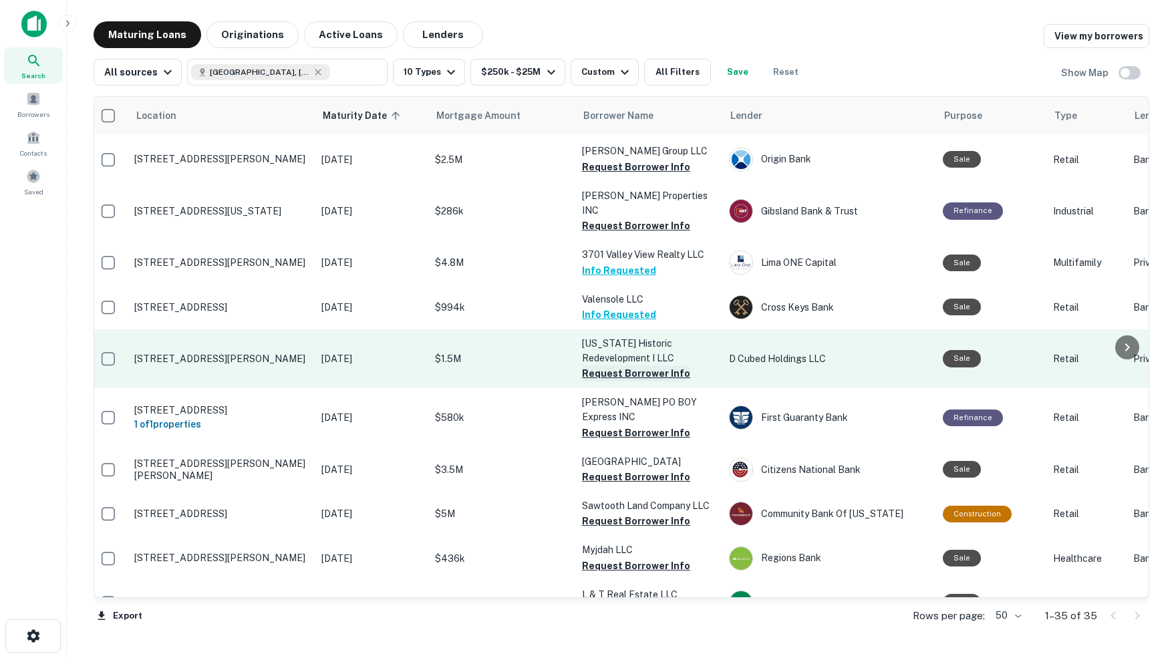
click at [622, 365] on button "Request Borrower Info" at bounding box center [636, 373] width 108 height 16
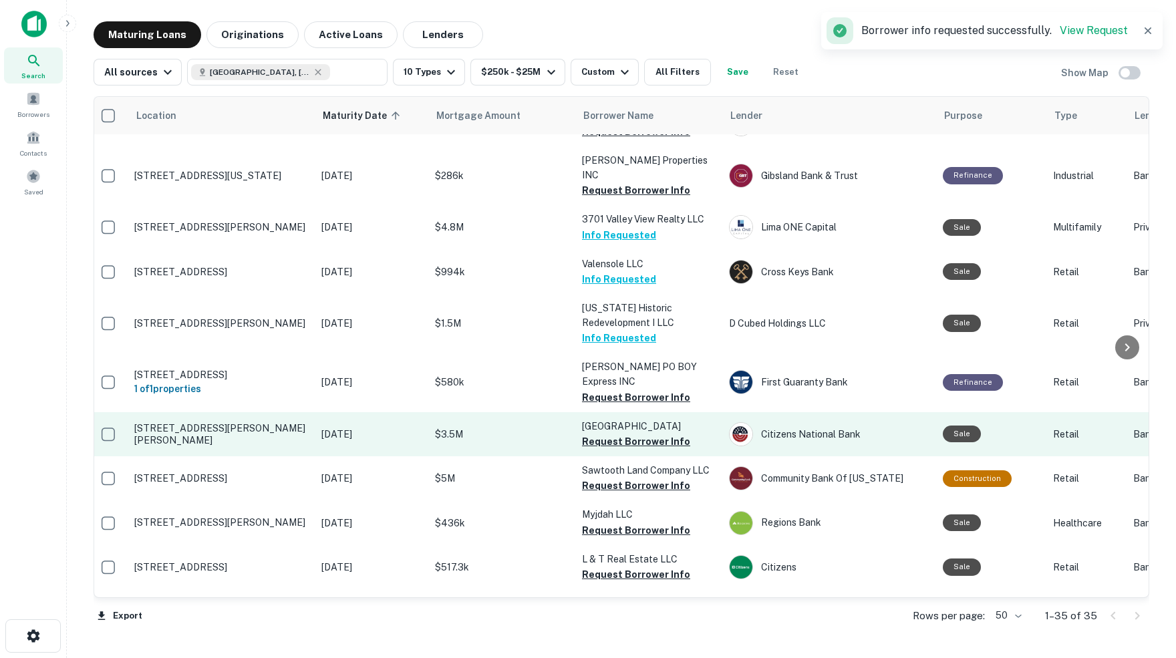
scroll to position [591, 6]
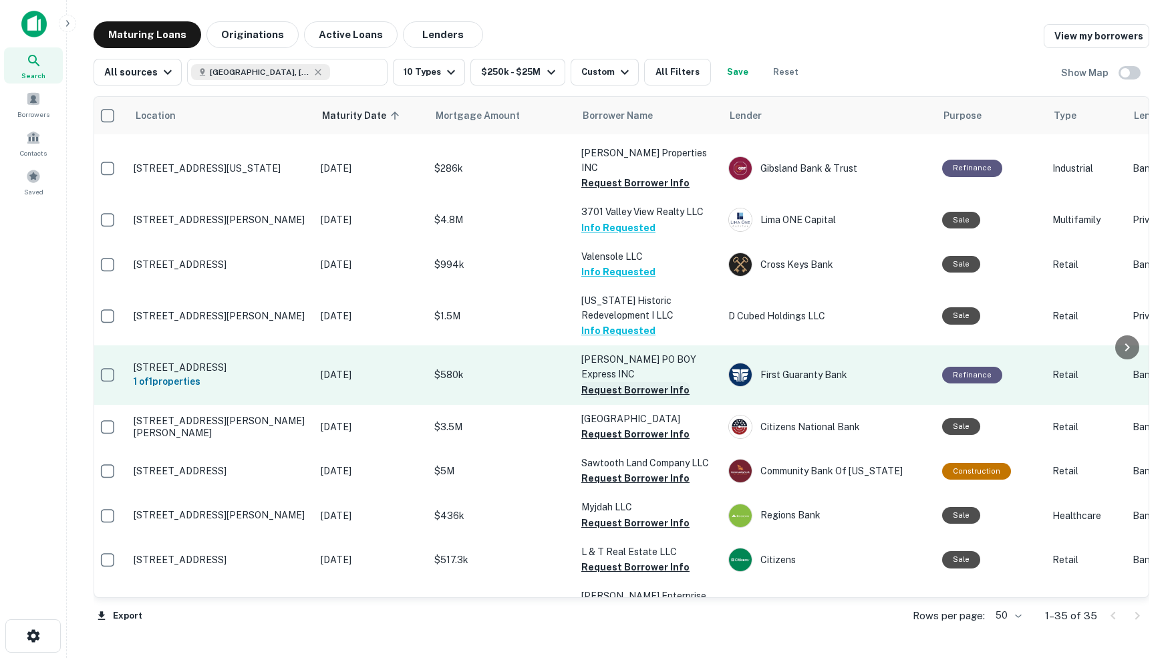
click at [624, 382] on button "Request Borrower Info" at bounding box center [635, 390] width 108 height 16
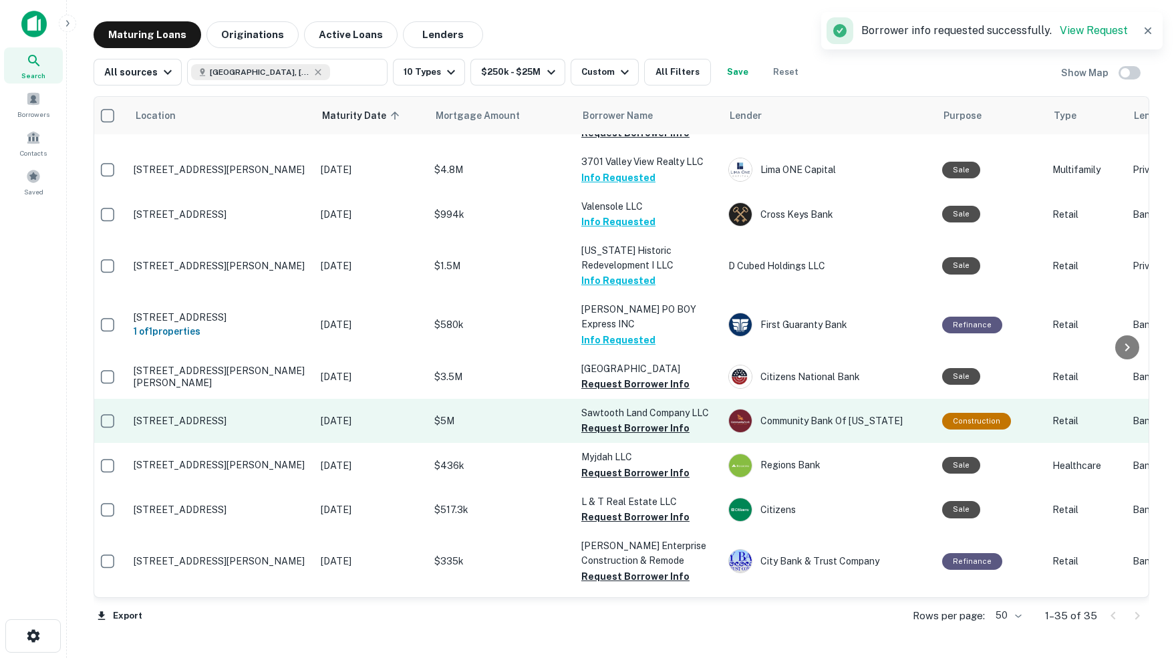
scroll to position [647, 7]
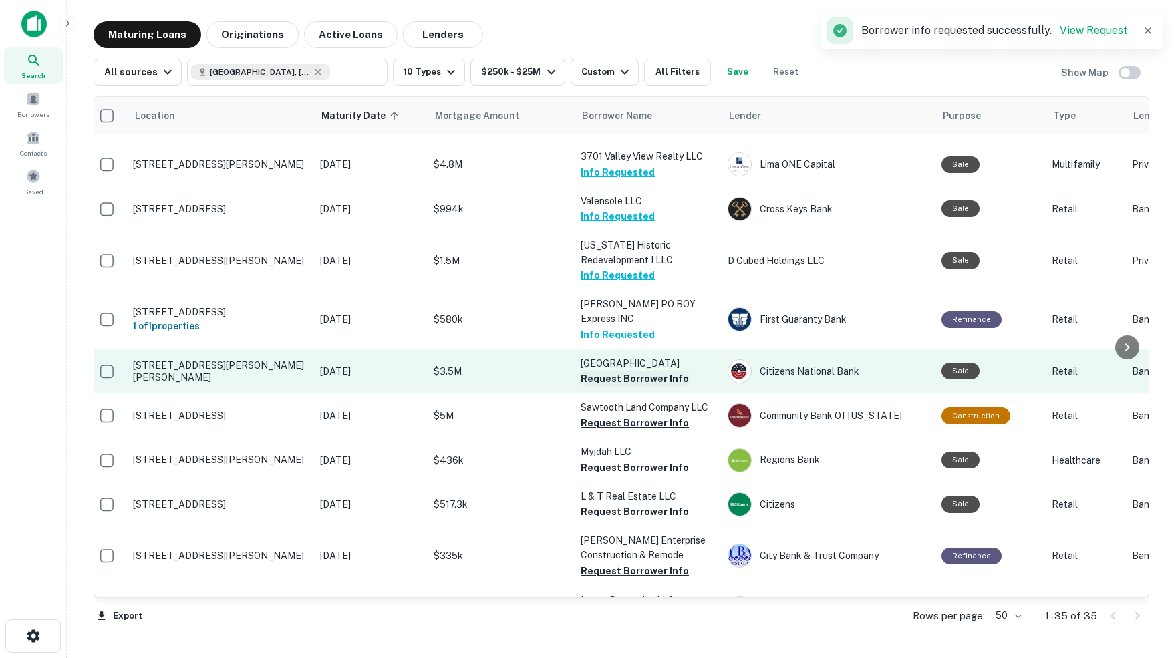
click at [669, 371] on button "Request Borrower Info" at bounding box center [635, 379] width 108 height 16
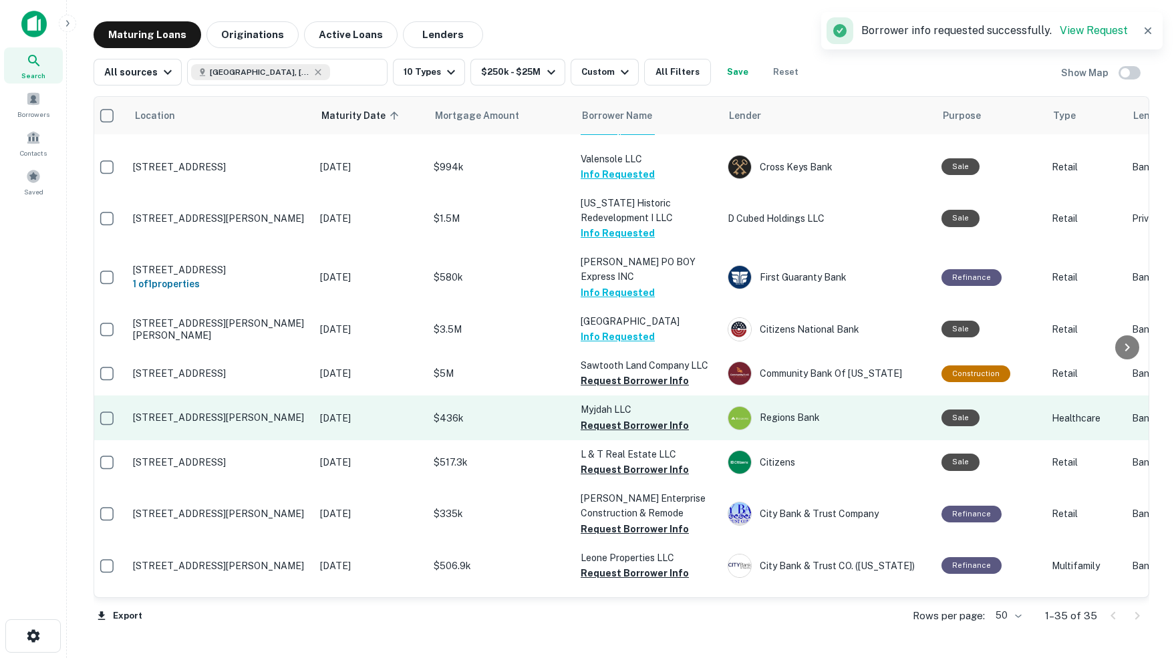
scroll to position [695, 7]
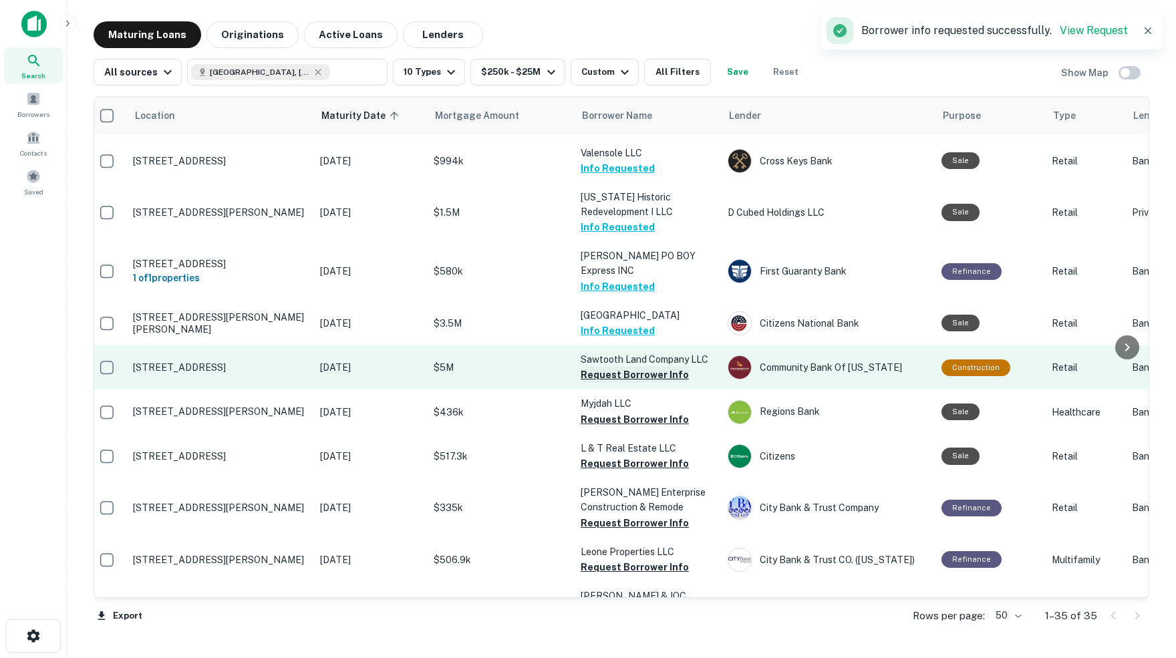
click at [654, 367] on button "Request Borrower Info" at bounding box center [635, 375] width 108 height 16
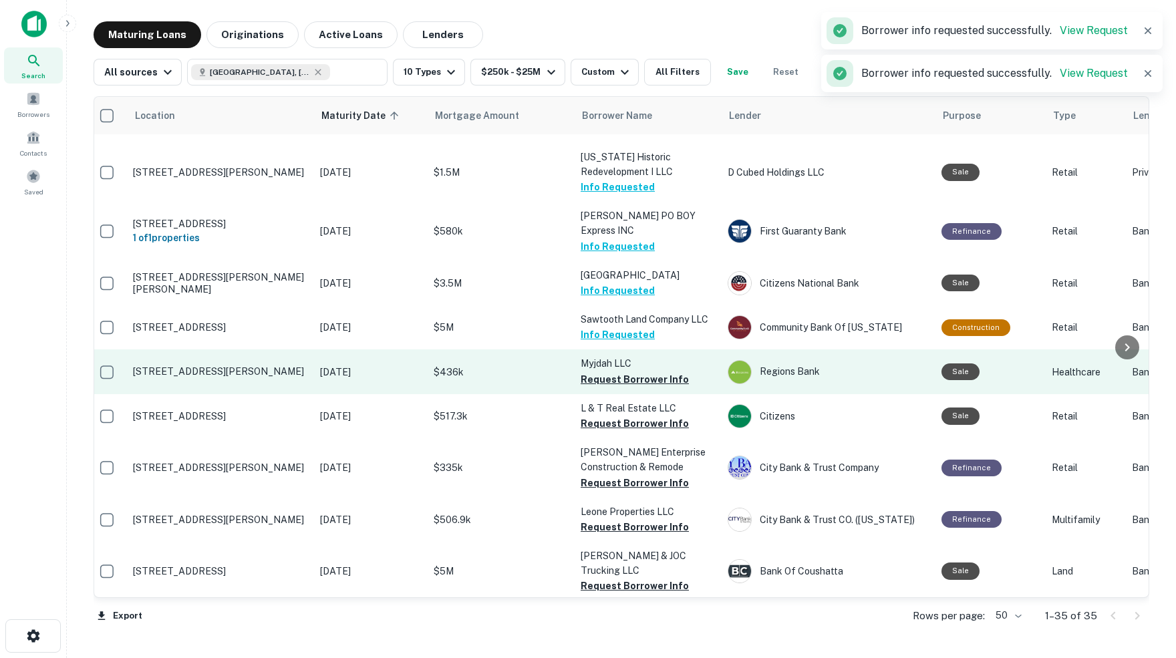
scroll to position [744, 7]
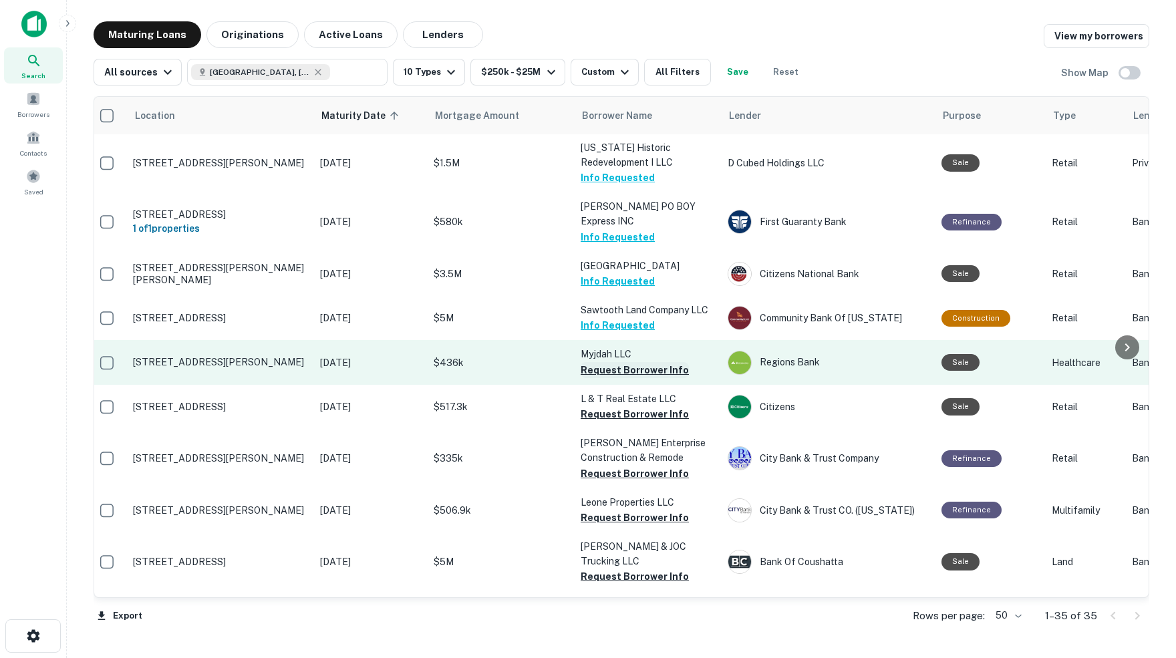
click at [620, 362] on button "Request Borrower Info" at bounding box center [635, 370] width 108 height 16
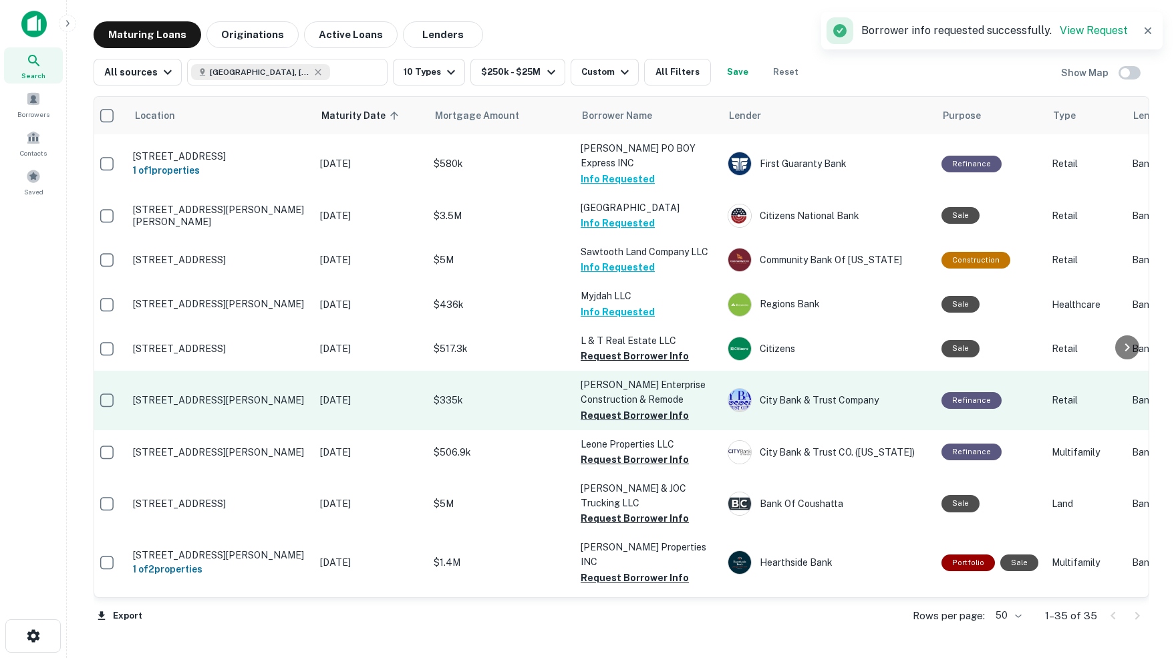
scroll to position [802, 7]
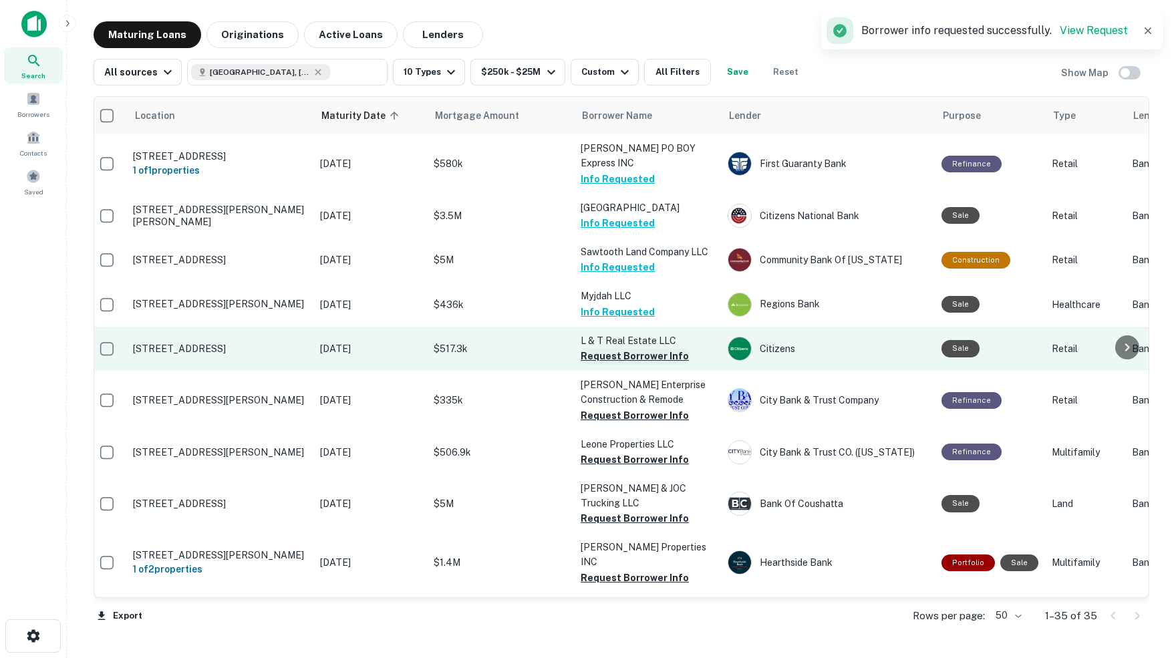
click at [639, 348] on button "Request Borrower Info" at bounding box center [635, 356] width 108 height 16
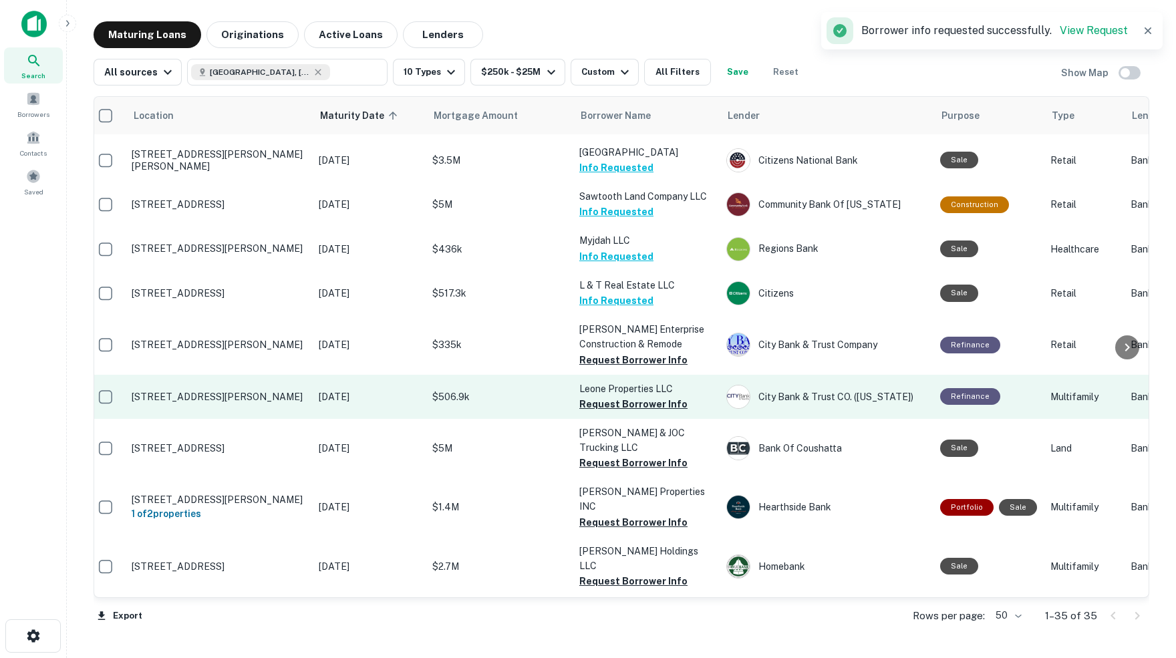
scroll to position [863, 8]
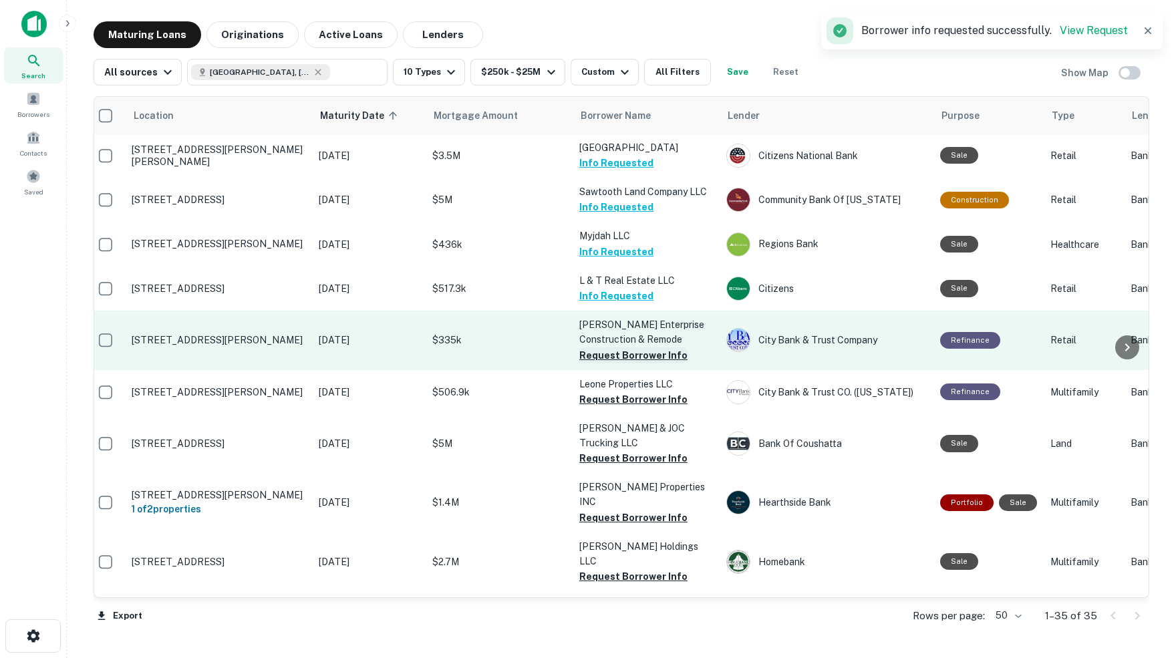
click at [622, 347] on button "Request Borrower Info" at bounding box center [633, 355] width 108 height 16
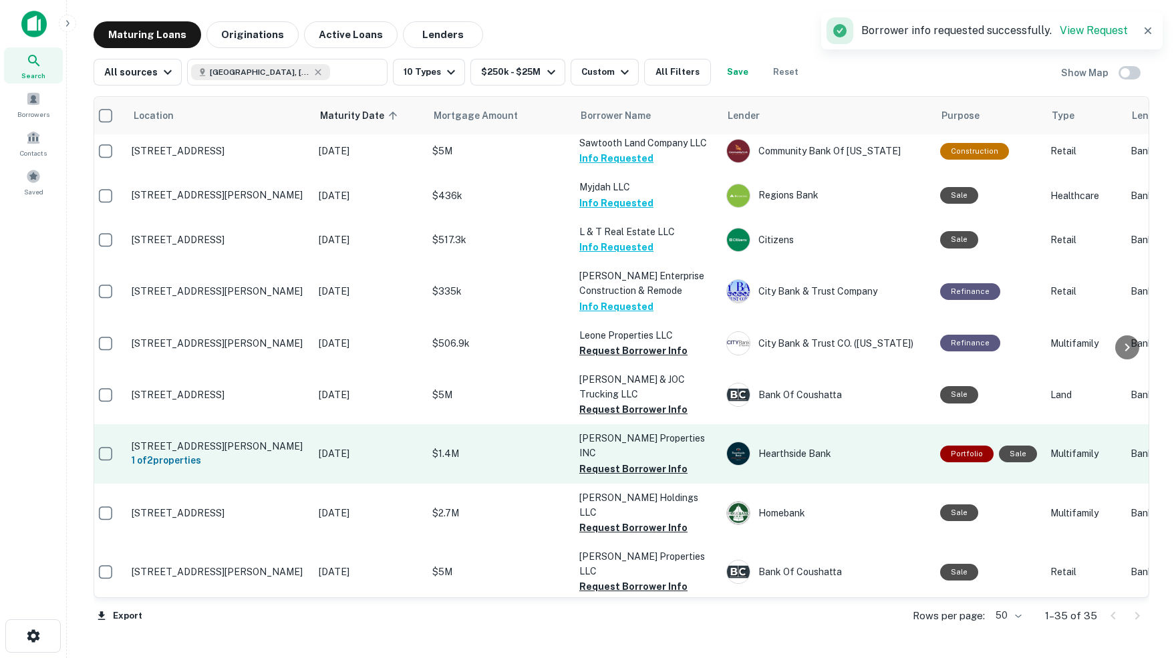
scroll to position [915, 8]
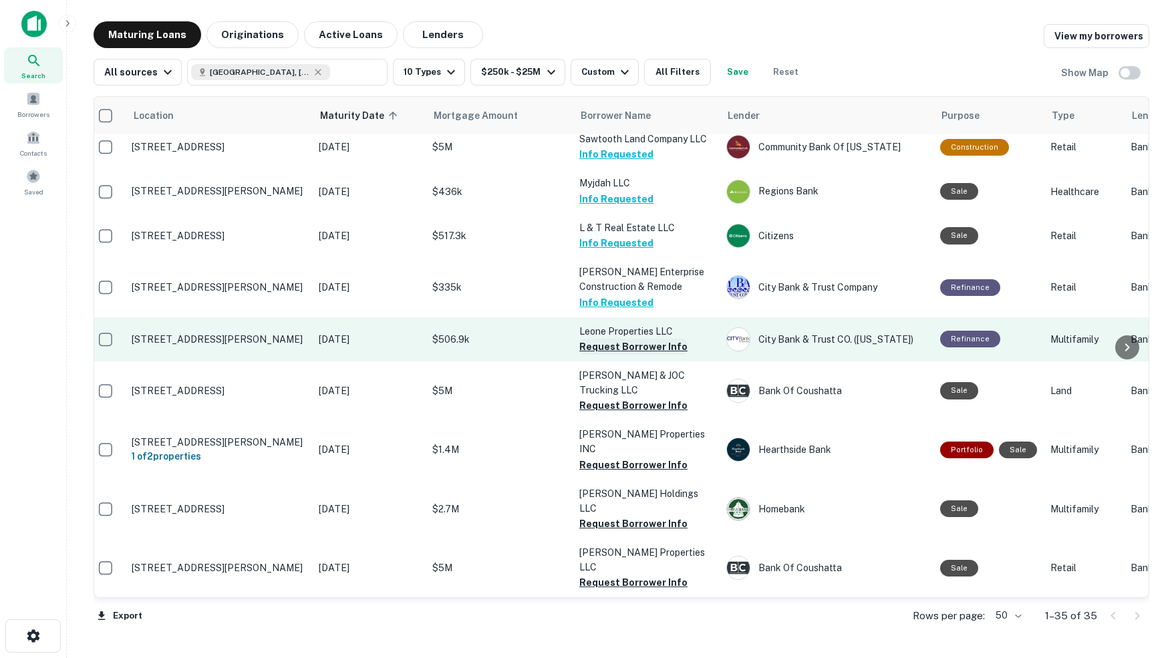
click at [603, 339] on button "Request Borrower Info" at bounding box center [633, 347] width 108 height 16
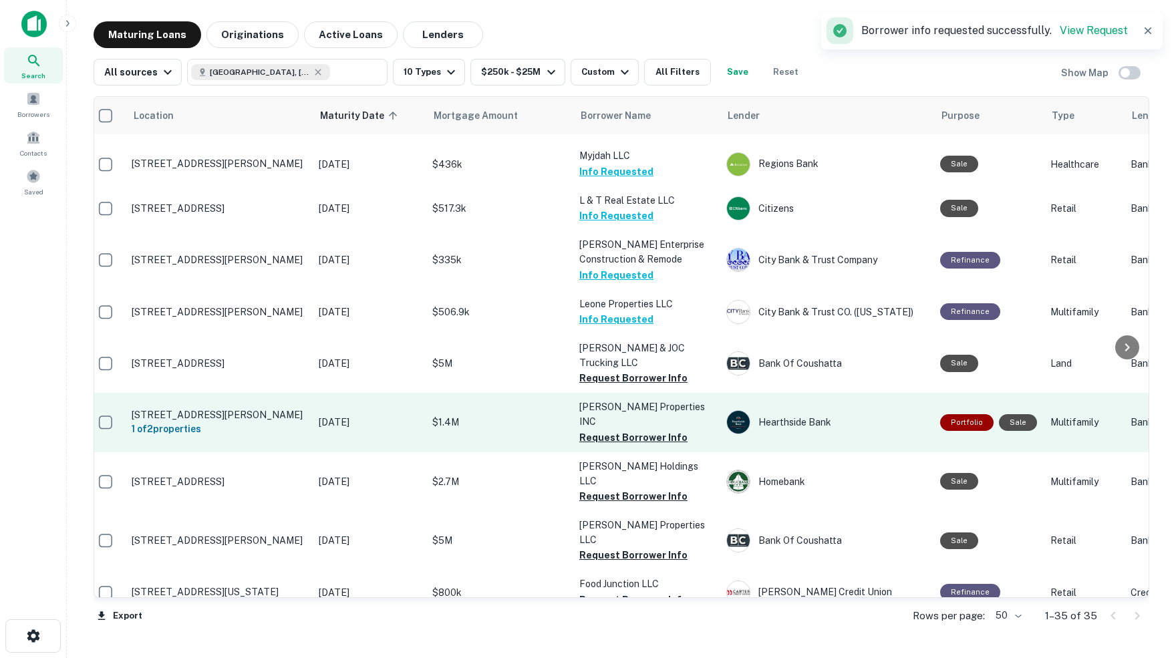
scroll to position [949, 9]
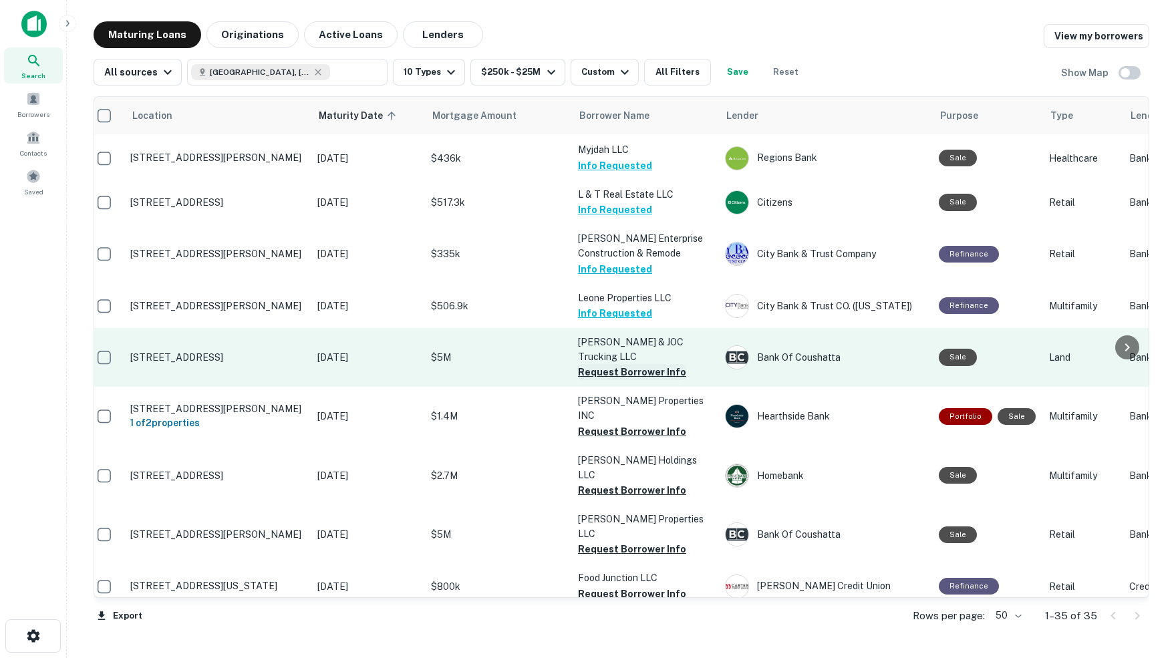
click at [598, 364] on button "Request Borrower Info" at bounding box center [632, 372] width 108 height 16
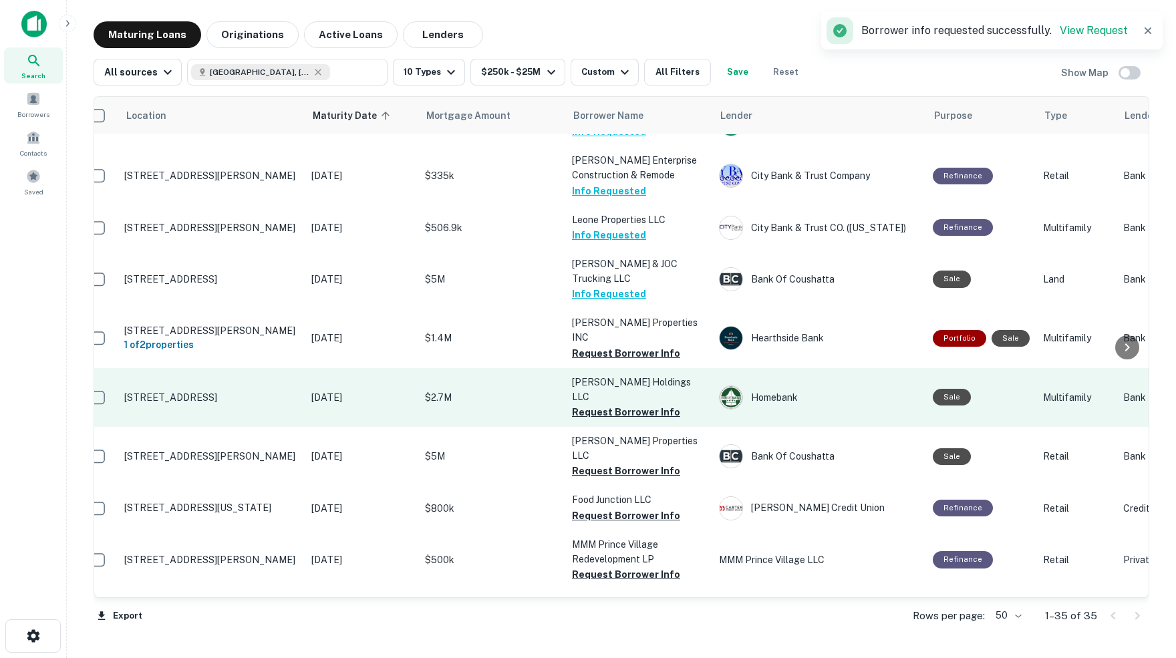
scroll to position [1027, 15]
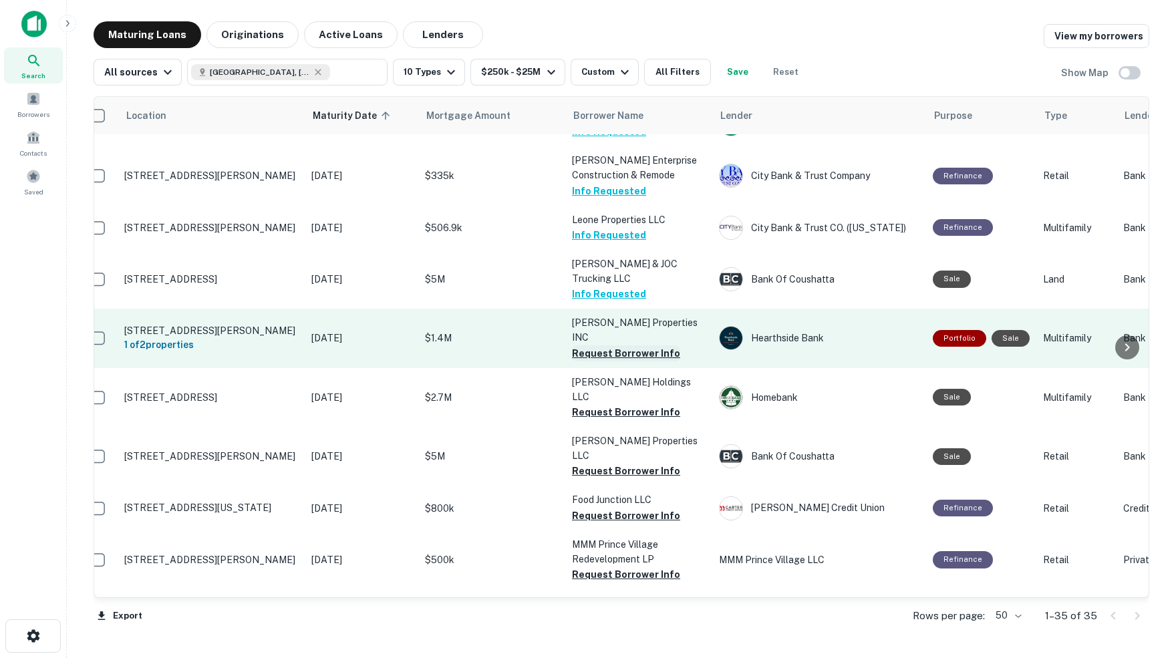
click at [640, 345] on button "Request Borrower Info" at bounding box center [626, 353] width 108 height 16
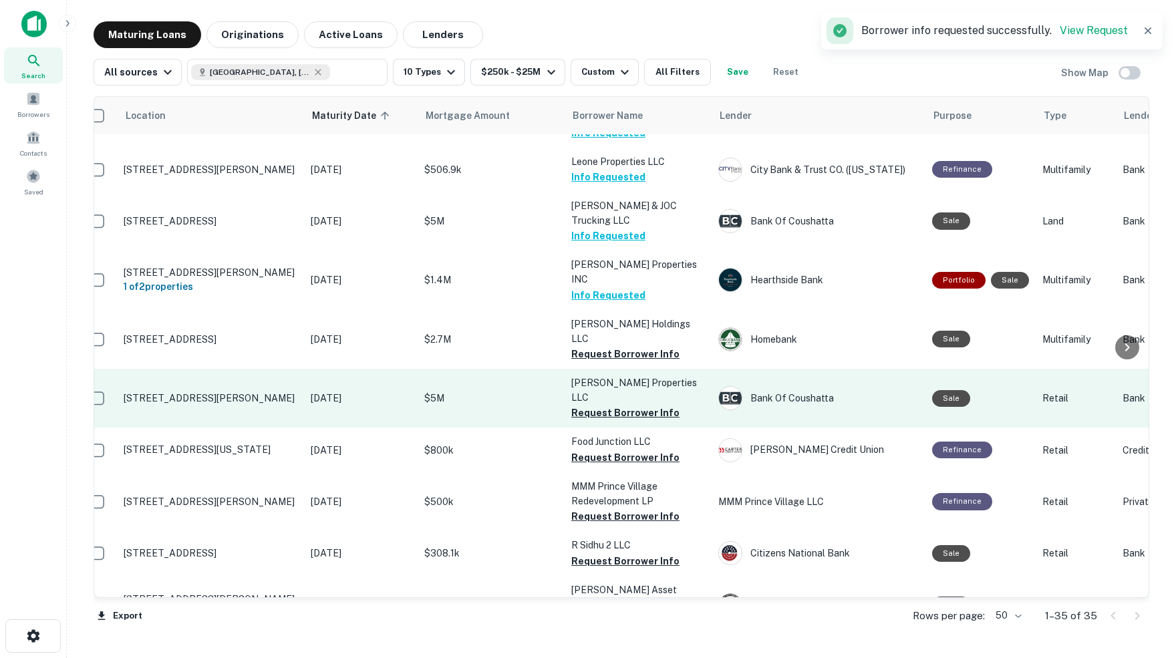
scroll to position [1088, 16]
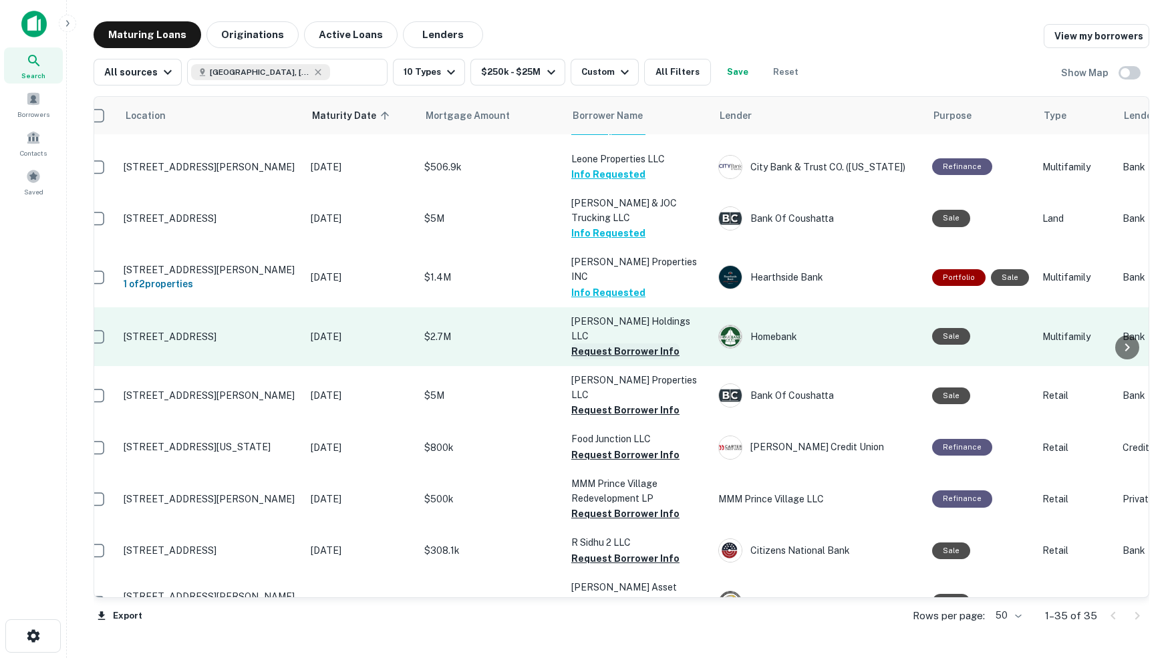
click at [607, 343] on button "Request Borrower Info" at bounding box center [625, 351] width 108 height 16
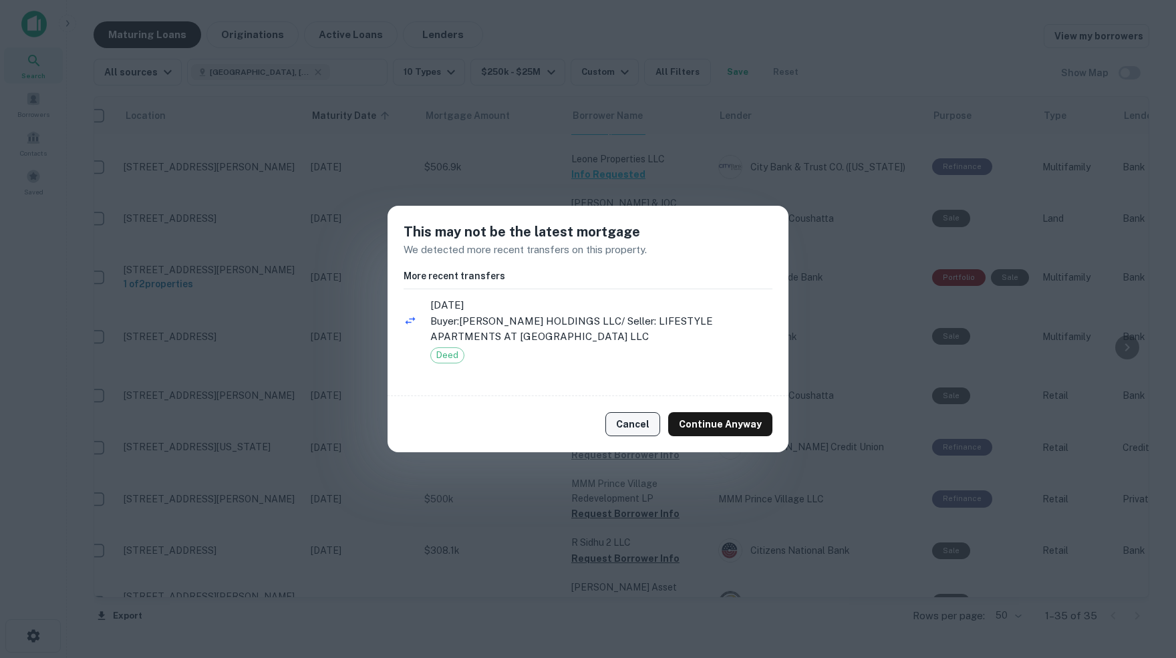
click at [637, 424] on button "Cancel" at bounding box center [632, 424] width 55 height 24
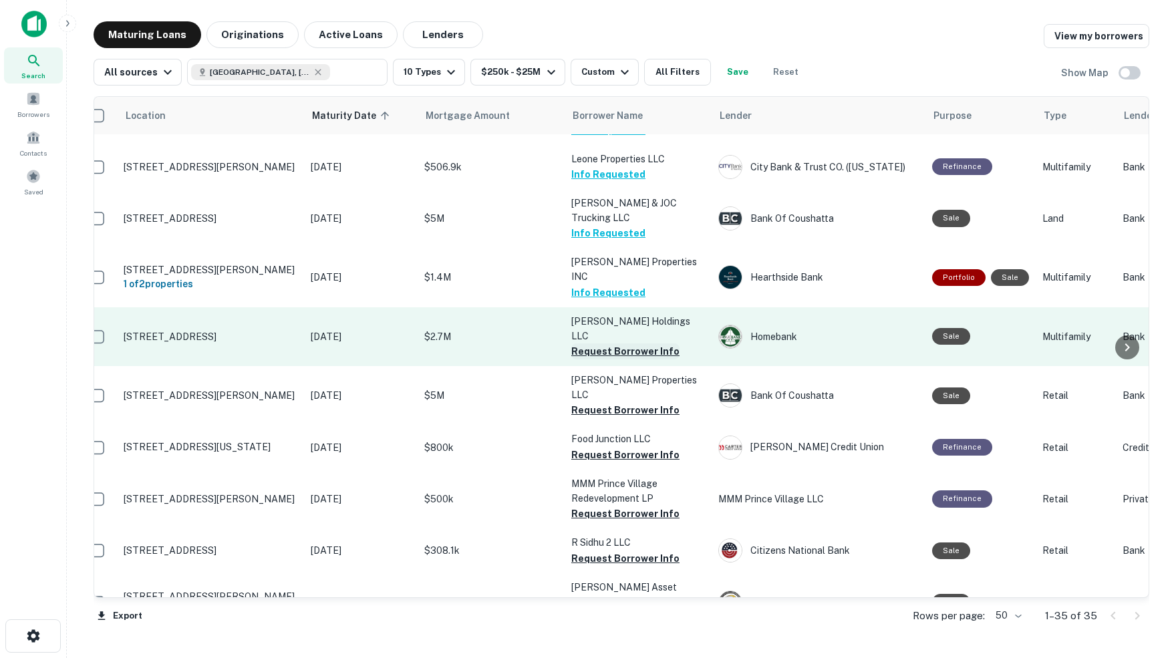
click at [600, 343] on button "Request Borrower Info" at bounding box center [625, 351] width 108 height 16
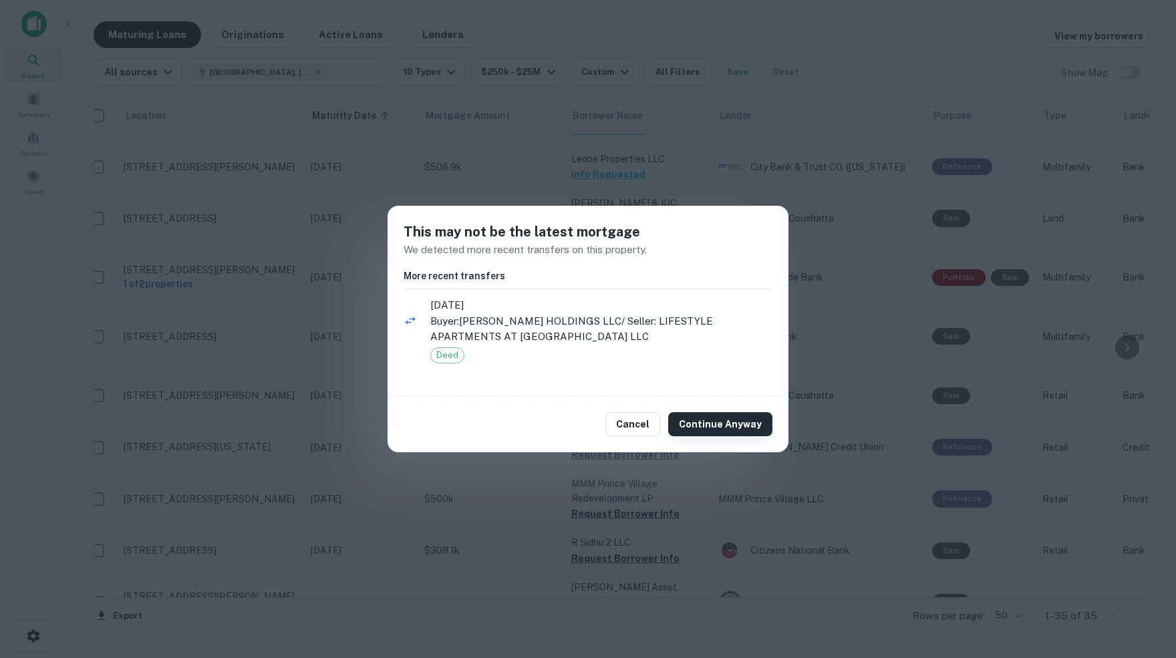
click at [703, 425] on button "Continue Anyway" at bounding box center [720, 424] width 104 height 24
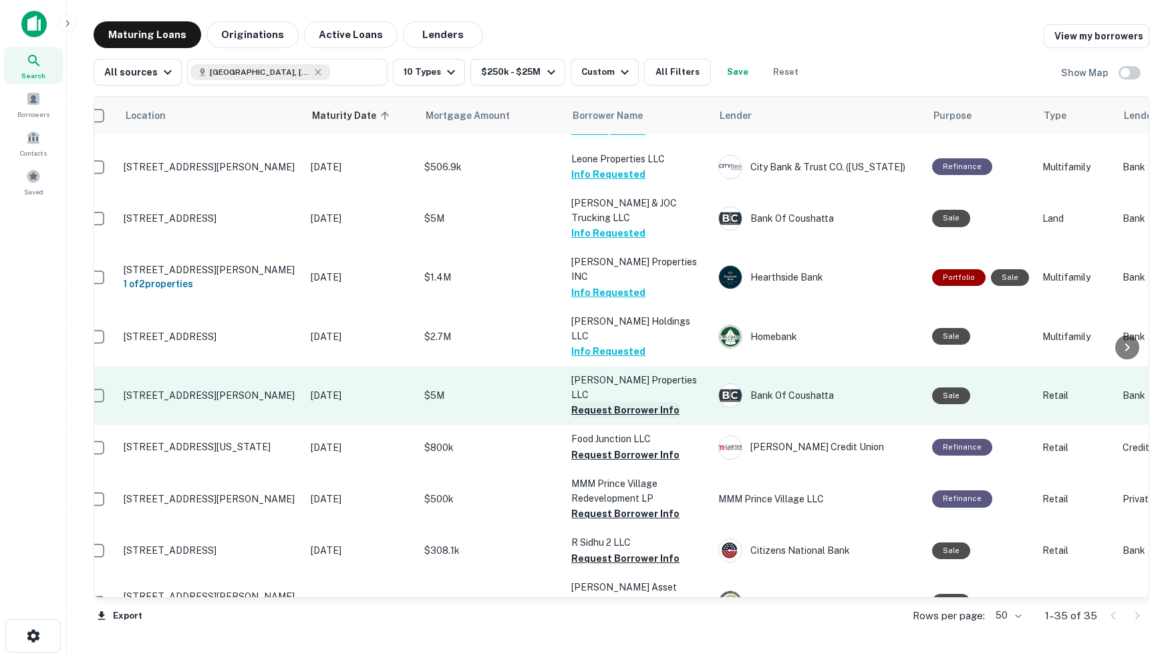
click at [597, 402] on button "Request Borrower Info" at bounding box center [625, 410] width 108 height 16
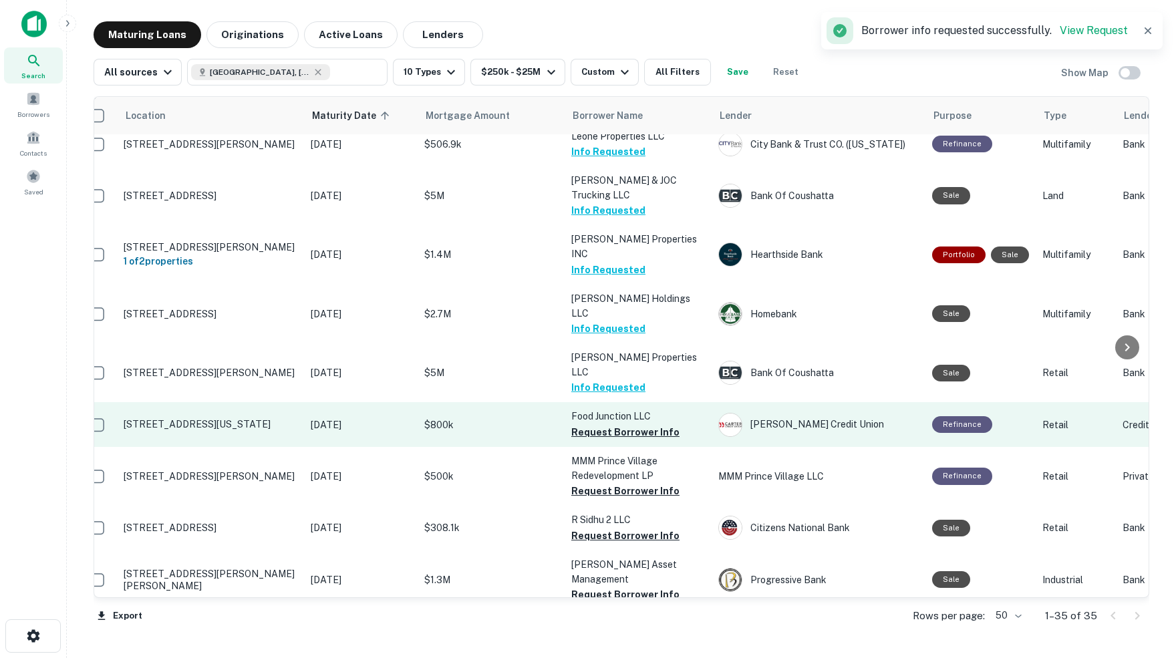
scroll to position [1119, 16]
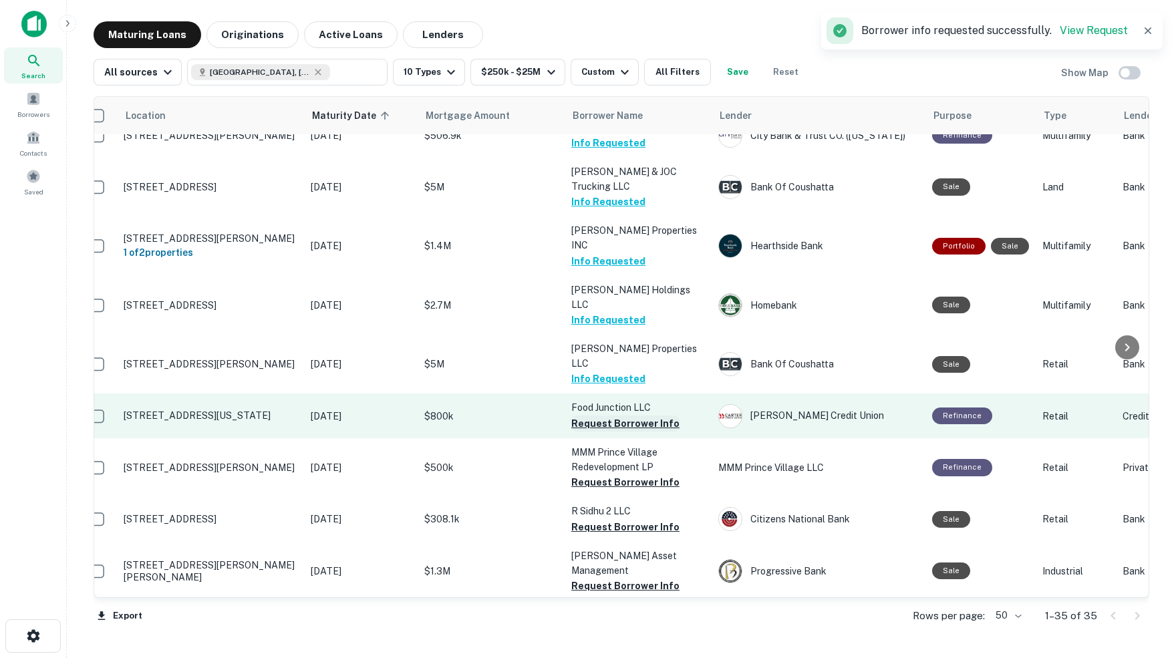
click at [608, 416] on button "Request Borrower Info" at bounding box center [625, 424] width 108 height 16
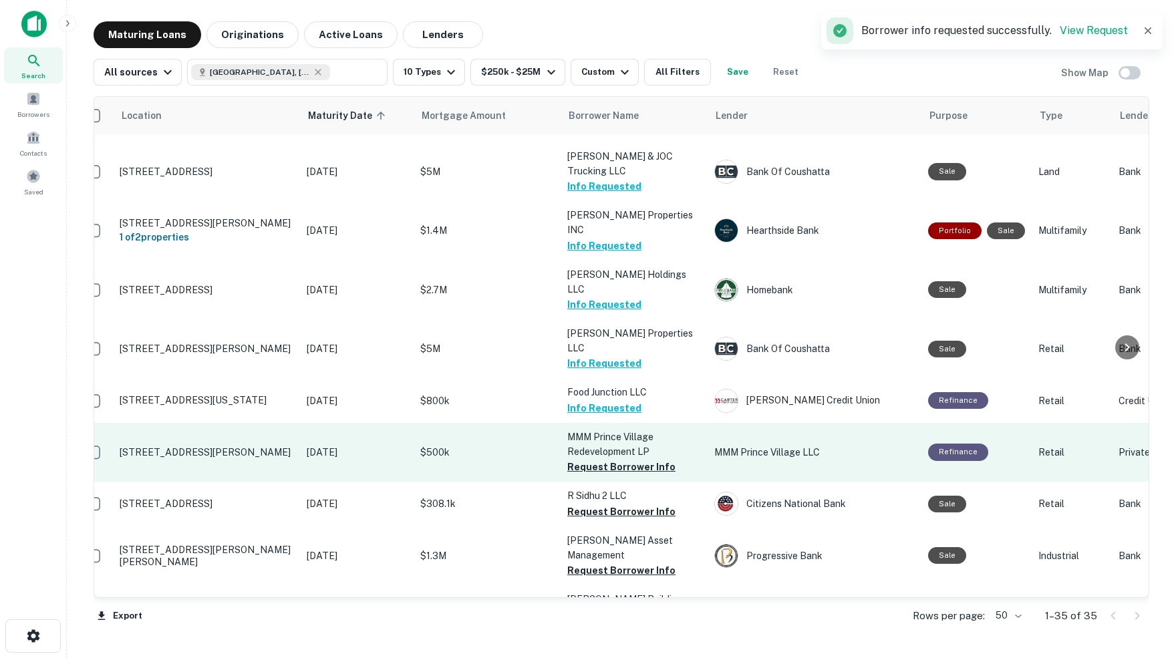
scroll to position [0, 0]
click at [635, 459] on button "Request Borrower Info" at bounding box center [621, 467] width 108 height 16
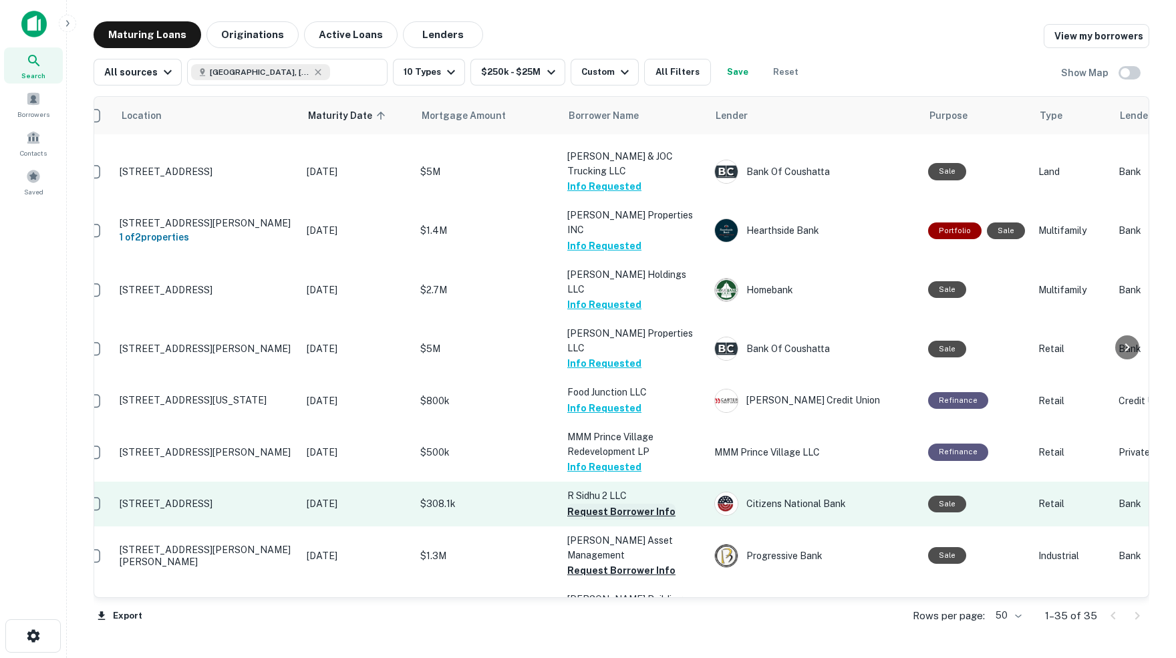
click at [585, 504] on button "Request Borrower Info" at bounding box center [621, 512] width 108 height 16
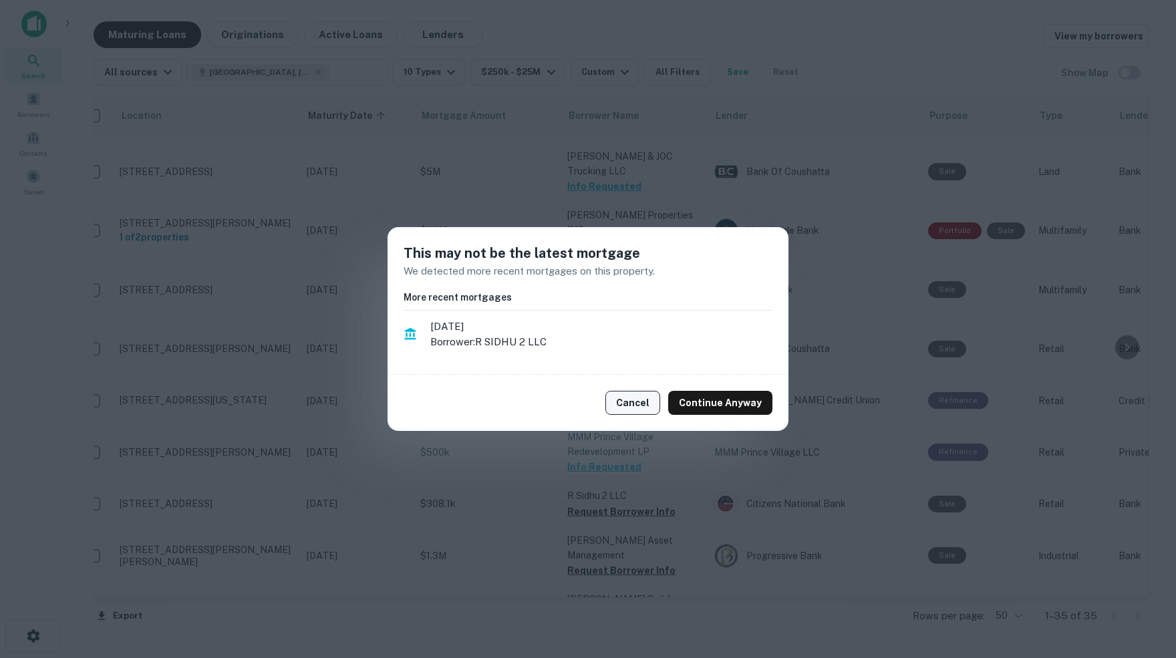
click at [643, 398] on button "Cancel" at bounding box center [632, 403] width 55 height 24
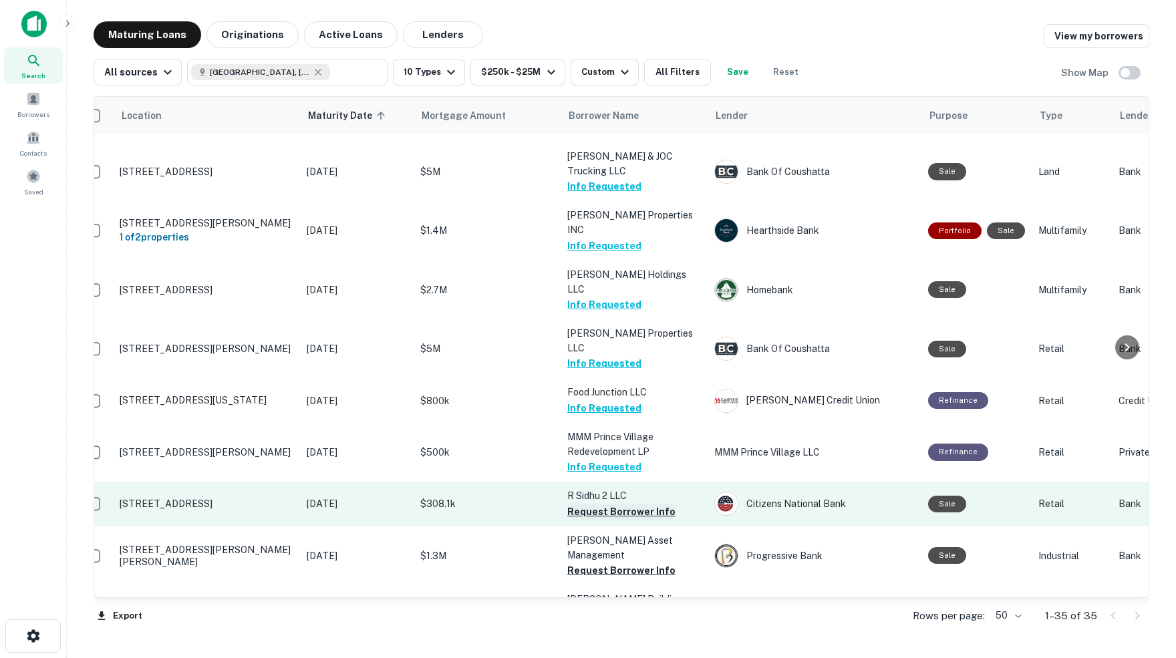
click at [606, 504] on button "Request Borrower Info" at bounding box center [621, 512] width 108 height 16
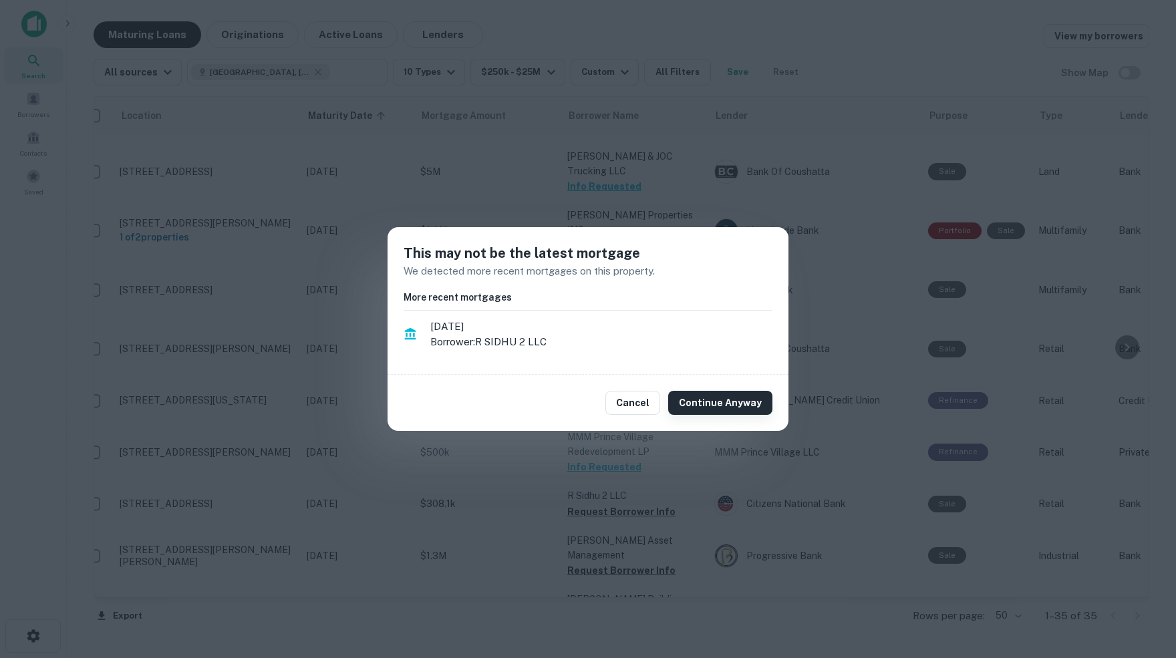
click at [714, 400] on button "Continue Anyway" at bounding box center [720, 403] width 104 height 24
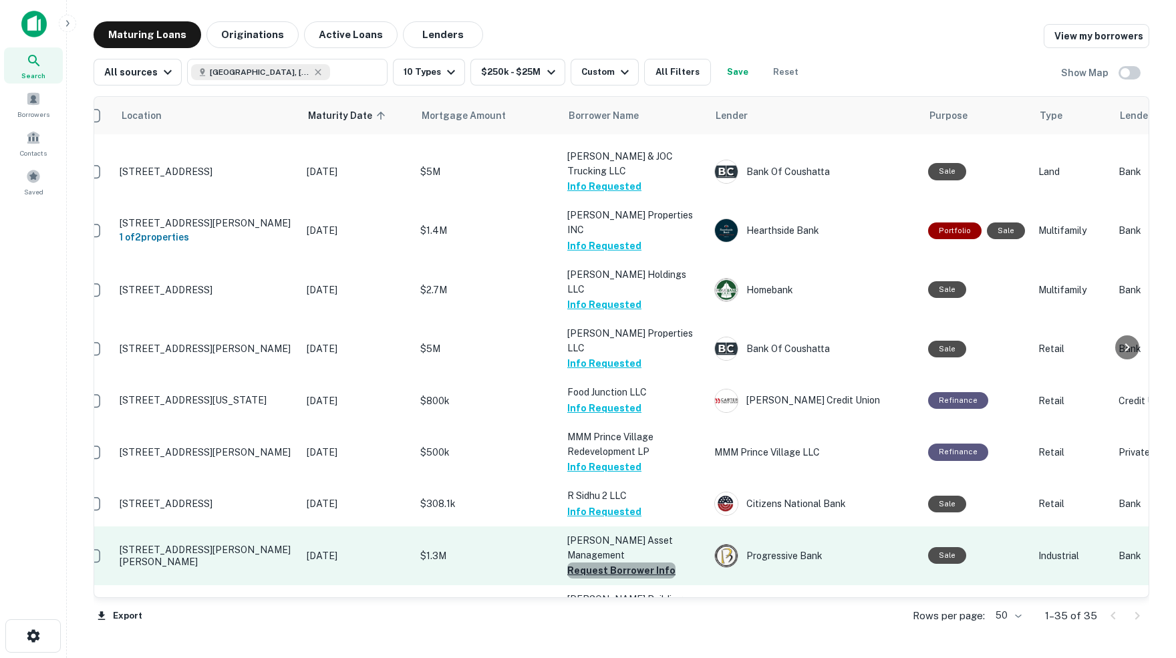
click at [621, 563] on button "Request Borrower Info" at bounding box center [621, 571] width 108 height 16
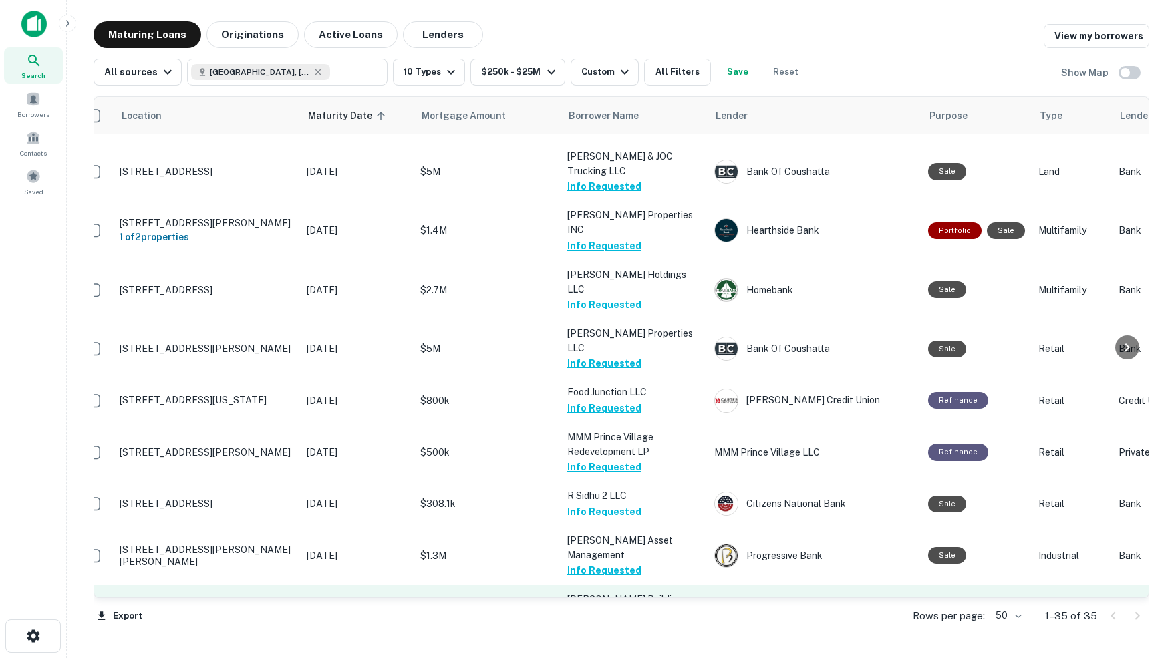
click at [629, 621] on button "Request Borrower Info" at bounding box center [621, 629] width 108 height 16
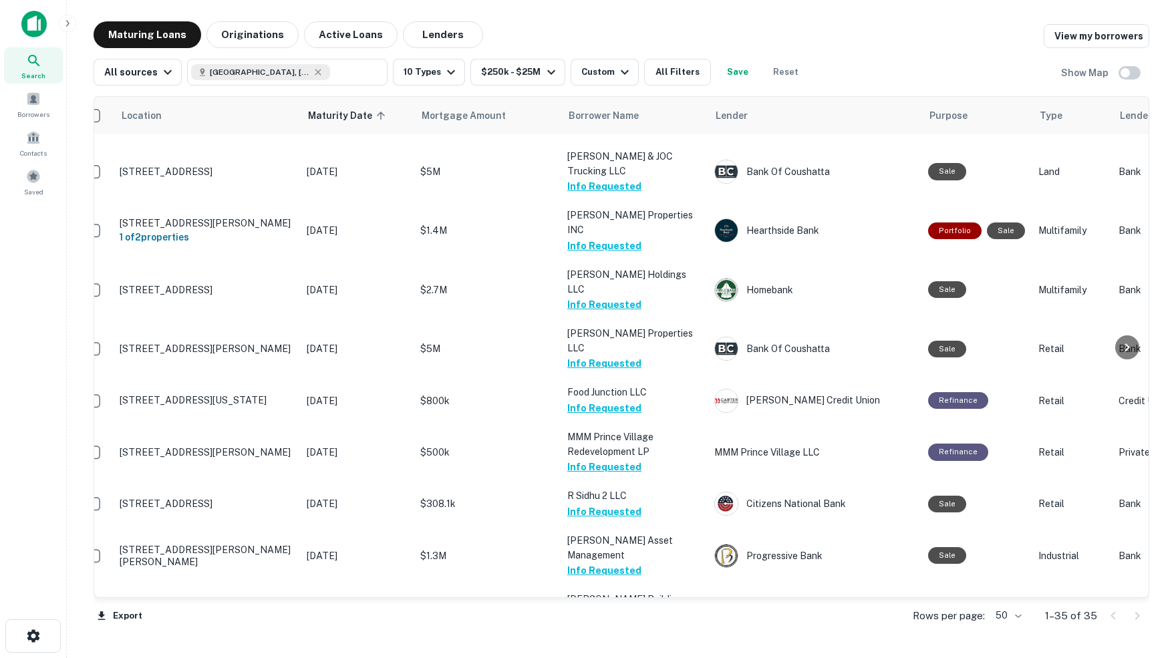
click at [1154, 23] on icon "close" at bounding box center [1152, 24] width 7 height 7
